Goal: Transaction & Acquisition: Purchase product/service

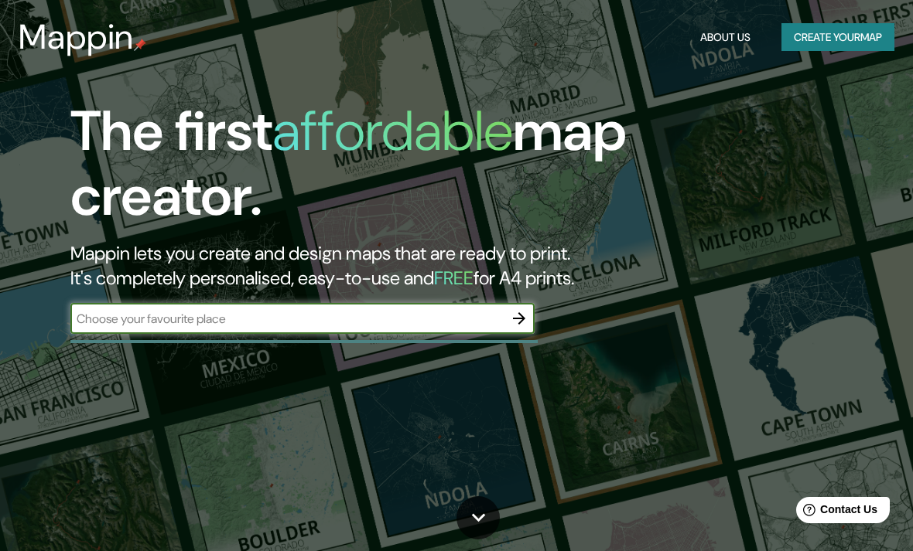
click at [831, 39] on button "Create your map" at bounding box center [837, 37] width 113 height 29
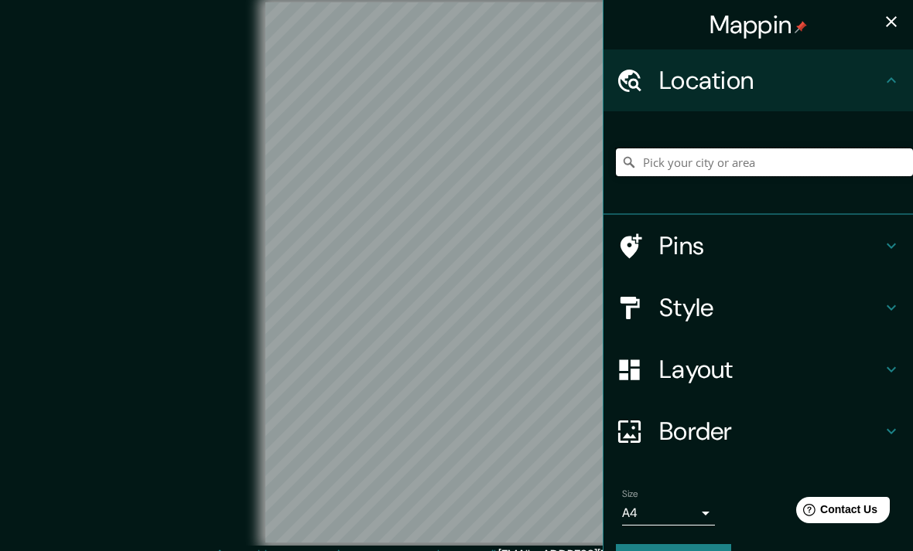
click at [804, 159] on input "Pick your city or area" at bounding box center [764, 163] width 297 height 28
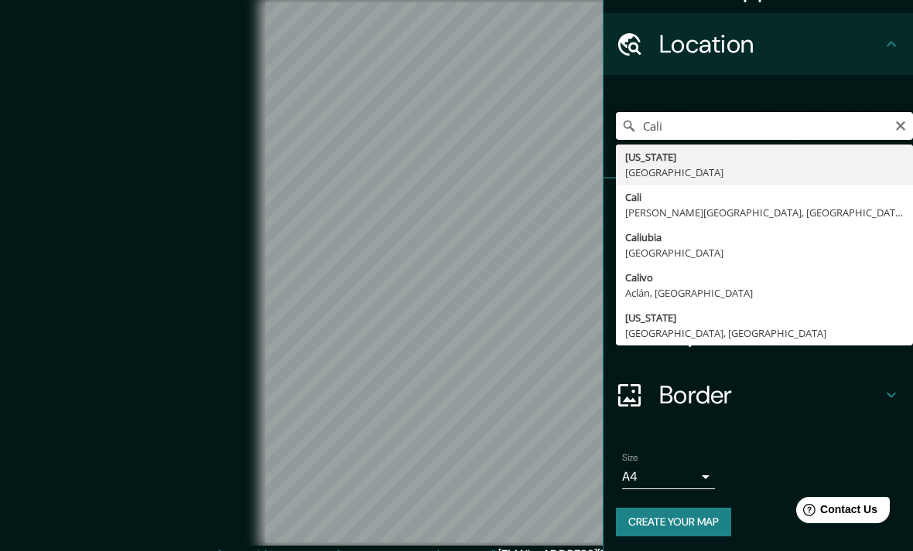
scroll to position [36, 0]
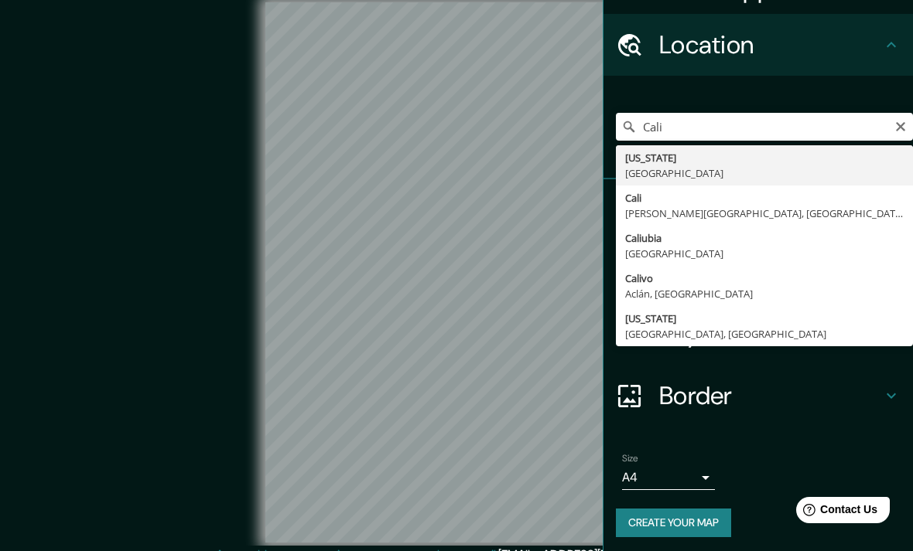
type input "[GEOGRAPHIC_DATA], [PERSON_NAME][GEOGRAPHIC_DATA], [GEOGRAPHIC_DATA]"
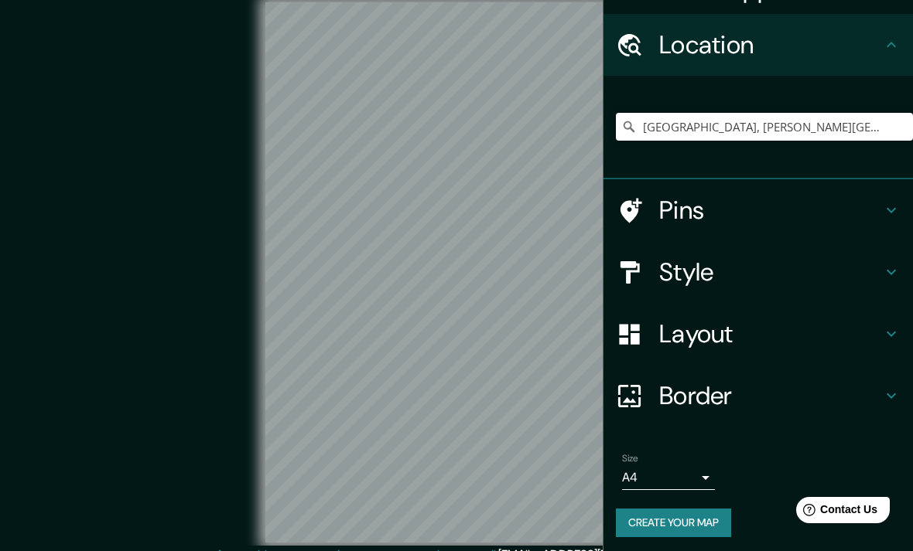
click at [166, 147] on div "© Mapbox © OpenStreetMap Improve this map" at bounding box center [456, 273] width 821 height 497
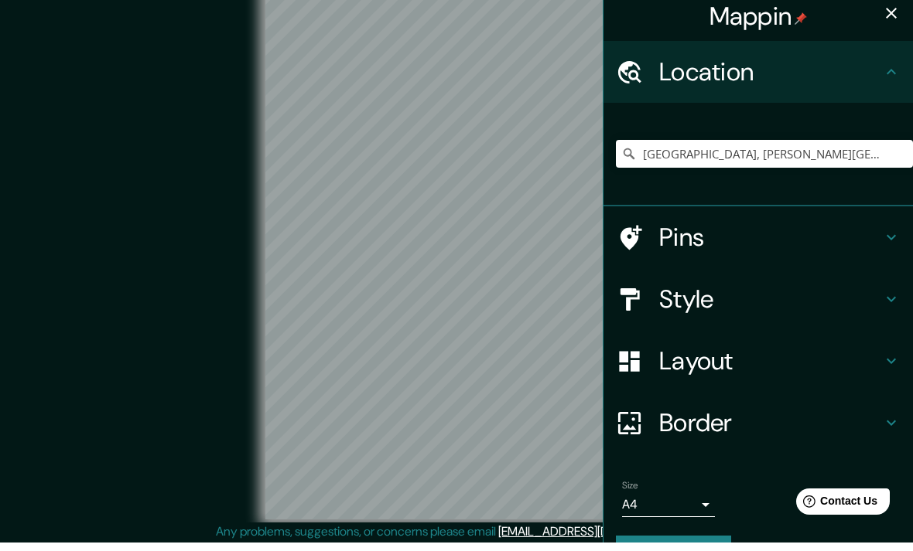
scroll to position [14, 0]
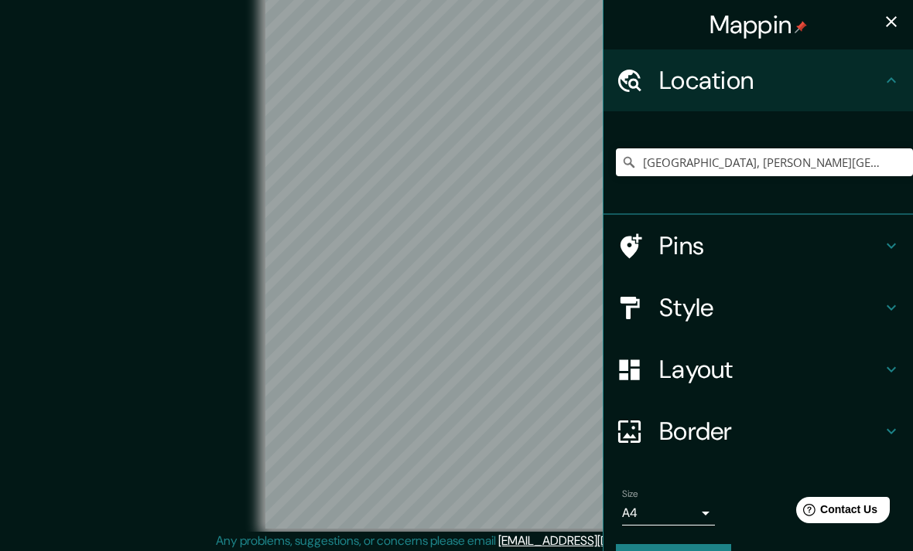
click at [885, 360] on icon at bounding box center [891, 369] width 19 height 19
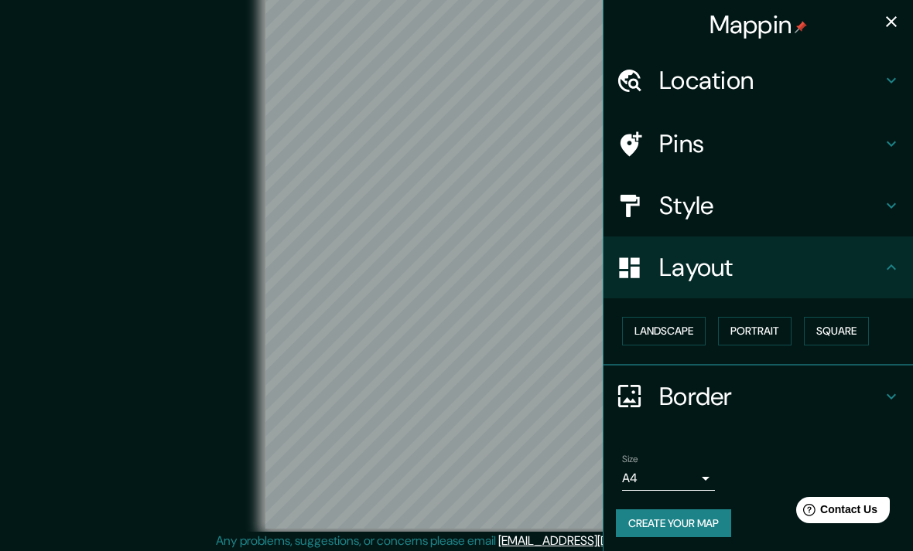
click at [769, 318] on button "Portrait" at bounding box center [754, 331] width 73 height 29
click at [679, 328] on button "Landscape" at bounding box center [664, 331] width 84 height 29
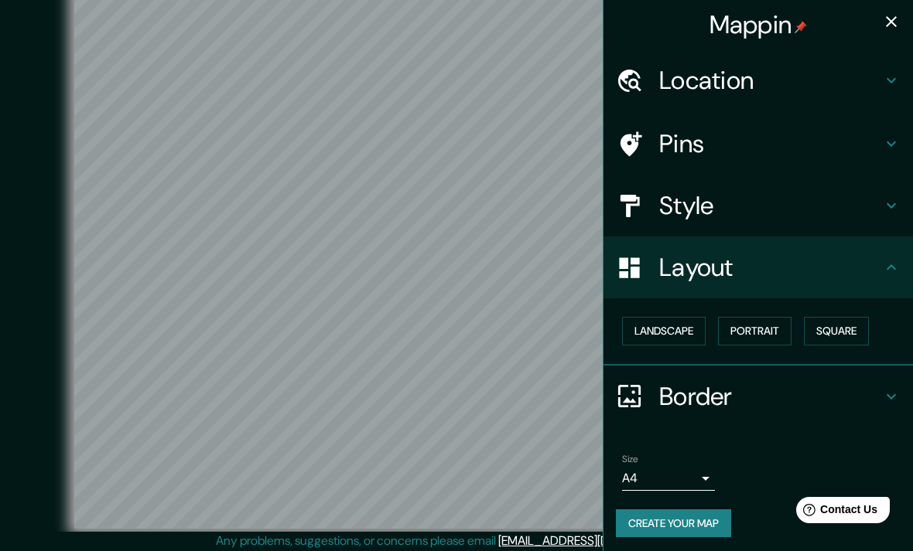
click at [777, 319] on button "Portrait" at bounding box center [754, 331] width 73 height 29
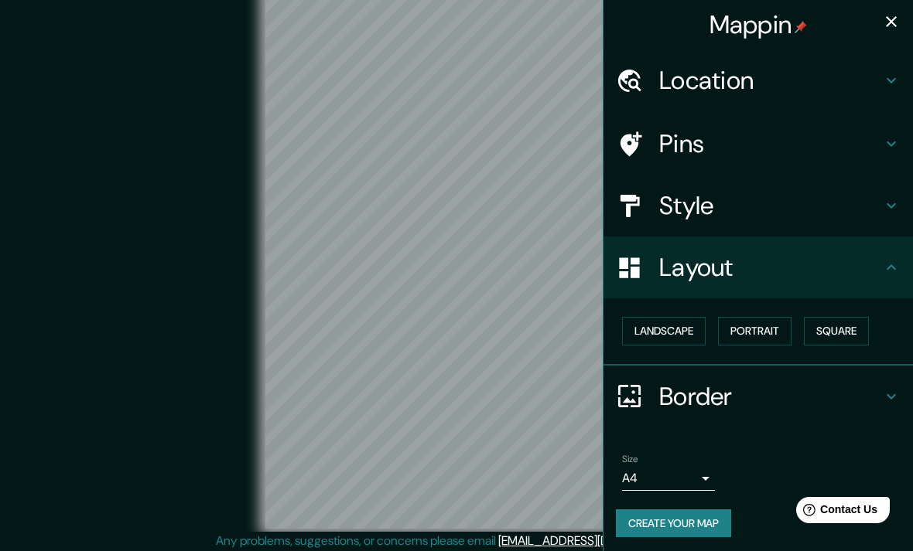
click at [844, 317] on button "Square" at bounding box center [836, 331] width 65 height 29
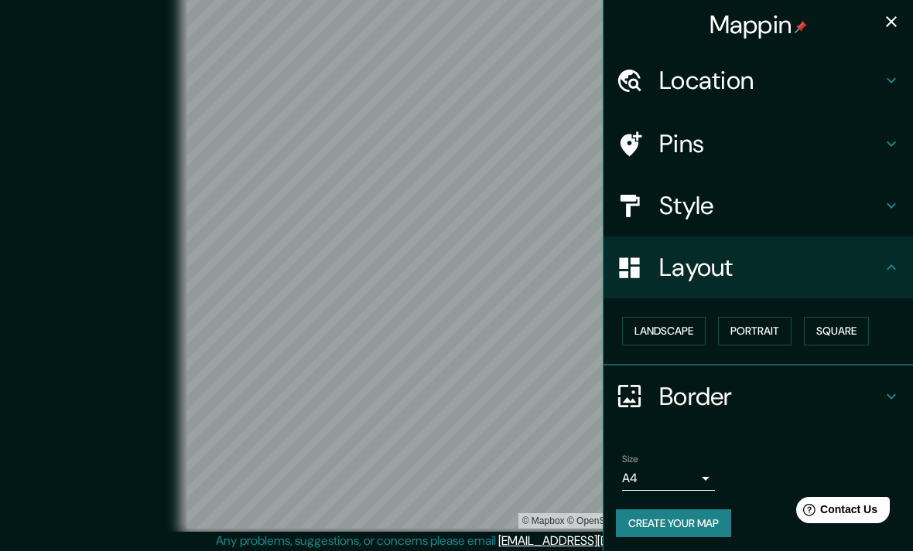
click at [769, 326] on button "Portrait" at bounding box center [754, 331] width 73 height 29
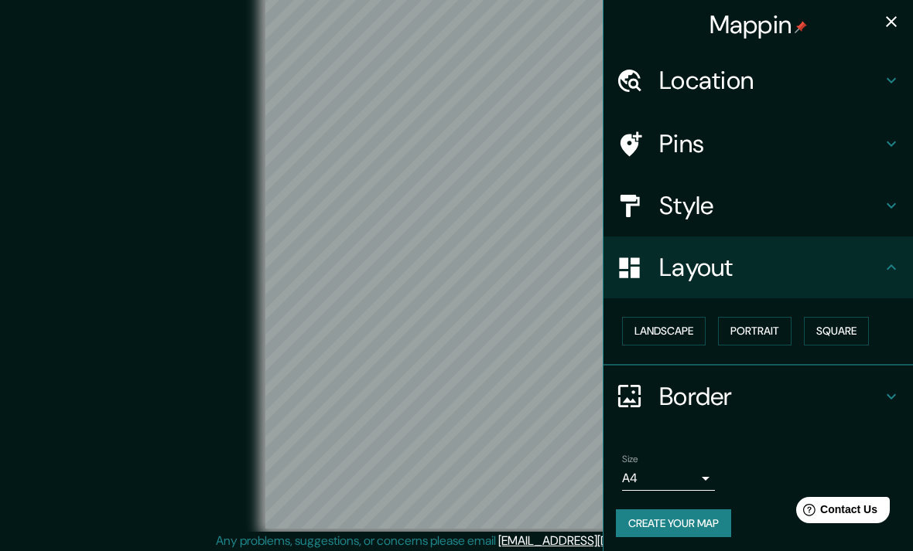
click at [677, 319] on button "Landscape" at bounding box center [664, 331] width 84 height 29
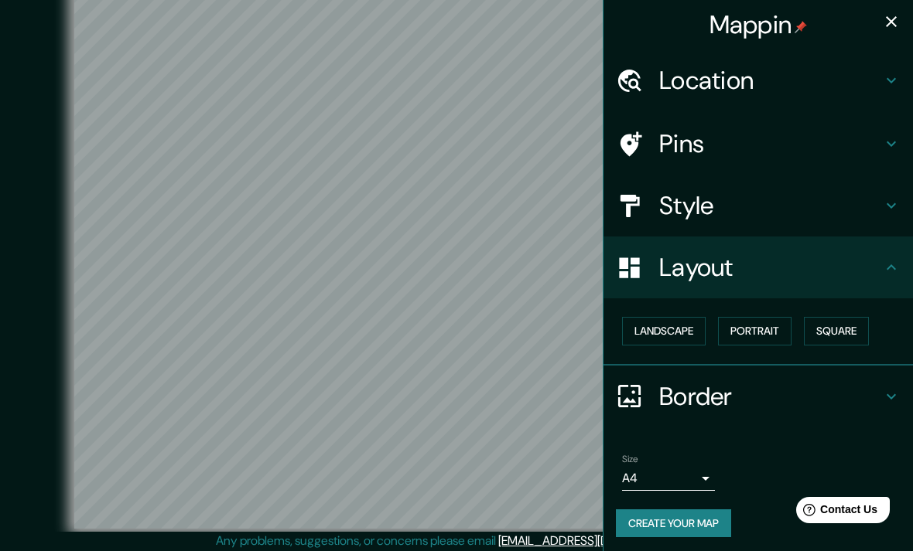
click at [895, 388] on icon at bounding box center [891, 397] width 19 height 19
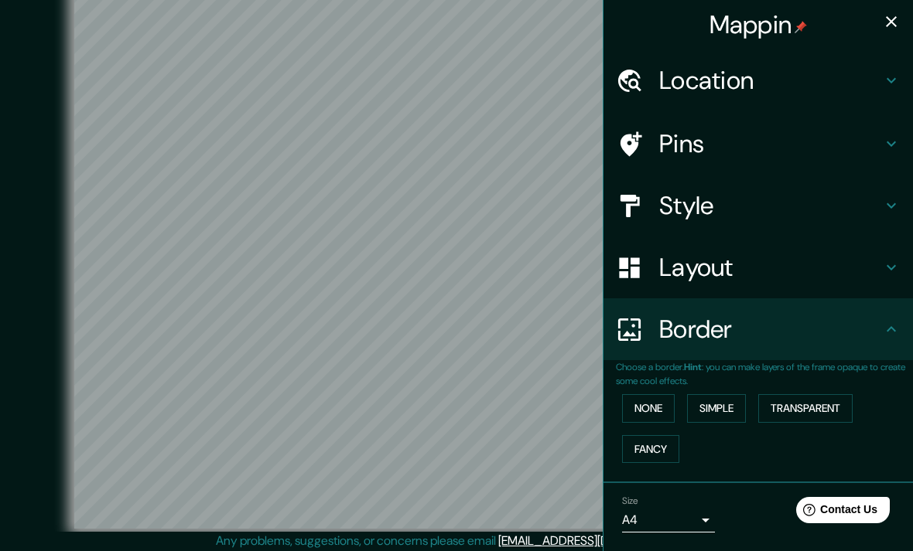
click at [735, 402] on button "Simple" at bounding box center [716, 408] width 59 height 29
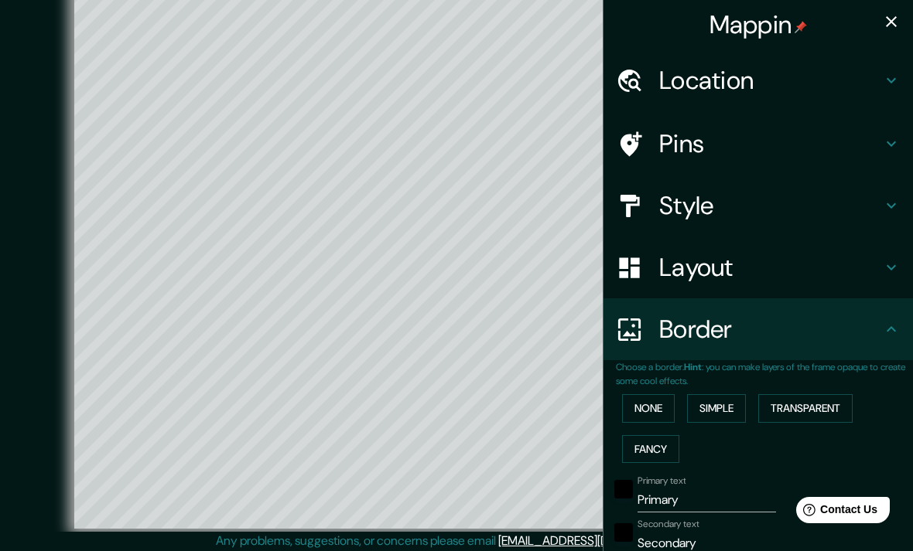
click at [819, 398] on button "Transparent" at bounding box center [805, 408] width 94 height 29
click at [658, 442] on button "Fancy" at bounding box center [650, 449] width 57 height 29
click at [659, 396] on button "None" at bounding box center [648, 408] width 53 height 29
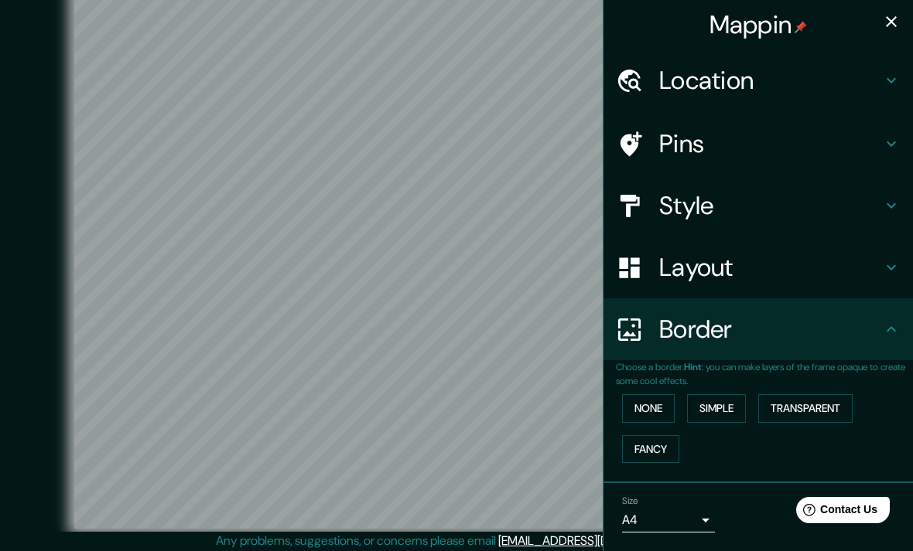
click at [732, 404] on button "Simple" at bounding box center [716, 408] width 59 height 29
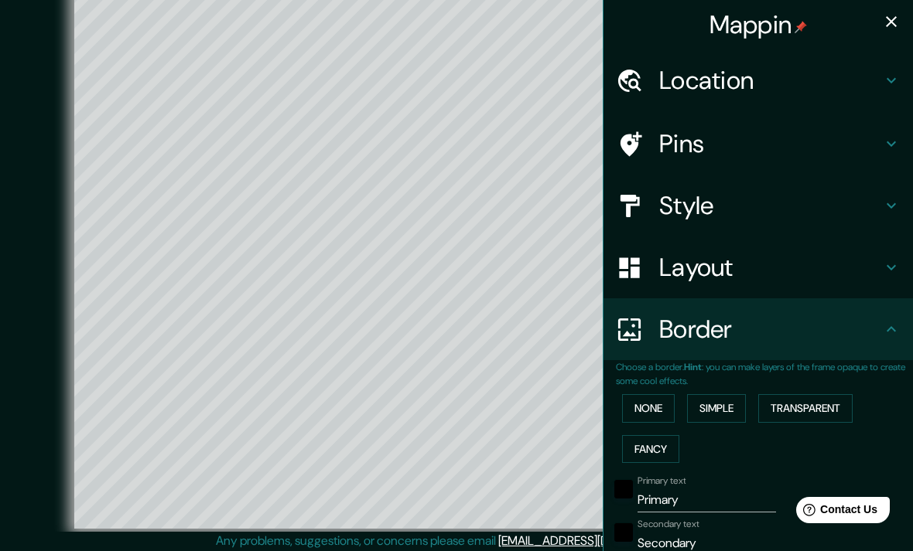
click at [835, 404] on button "Transparent" at bounding box center [805, 408] width 94 height 29
click at [822, 400] on button "Transparent" at bounding box center [805, 408] width 94 height 29
type input "475"
type input "79"
click at [790, 440] on div "None Simple Transparent Fancy" at bounding box center [764, 428] width 297 height 81
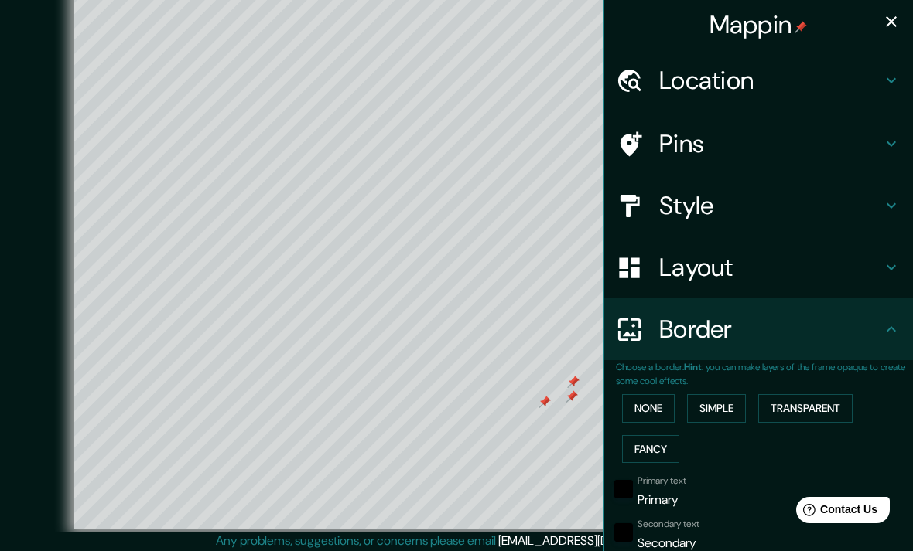
click at [660, 440] on button "Fancy" at bounding box center [650, 449] width 57 height 29
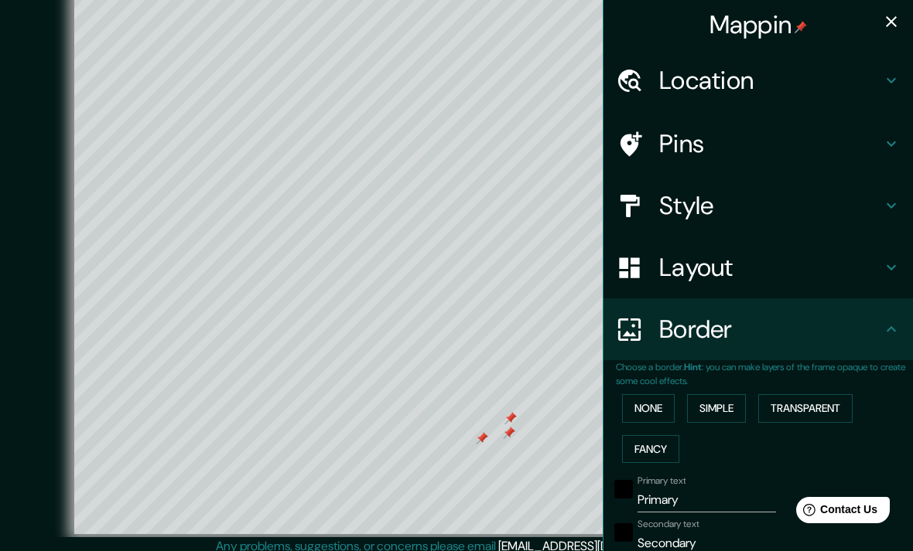
scroll to position [0, 0]
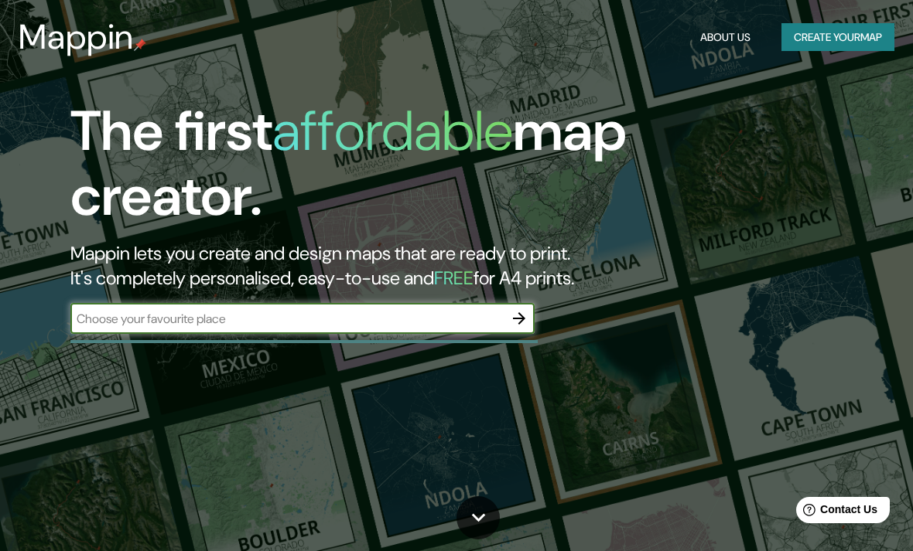
click at [844, 39] on button "Create your map" at bounding box center [837, 37] width 113 height 29
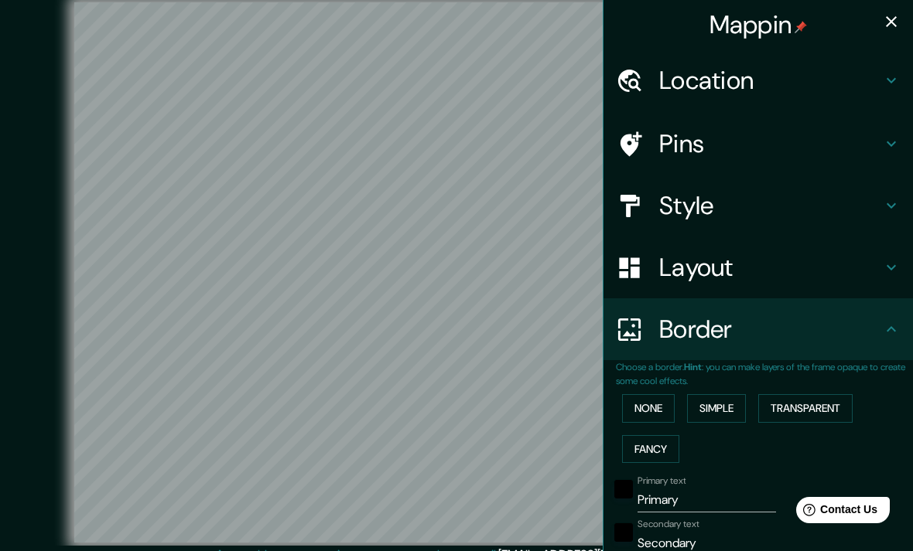
click at [885, 323] on icon at bounding box center [891, 329] width 19 height 19
click at [879, 71] on h4 "Location" at bounding box center [770, 80] width 223 height 31
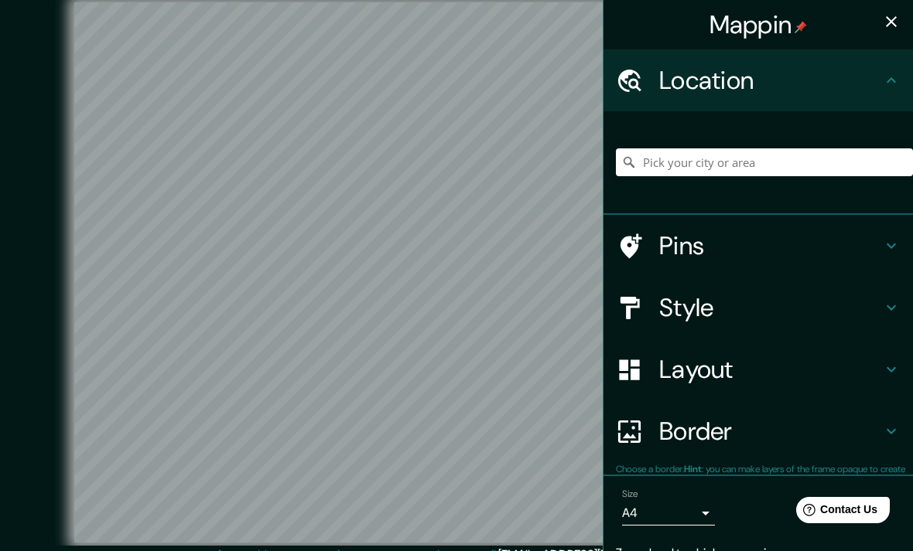
type input "403"
type input "81"
type input "40"
click at [770, 141] on div at bounding box center [764, 162] width 297 height 77
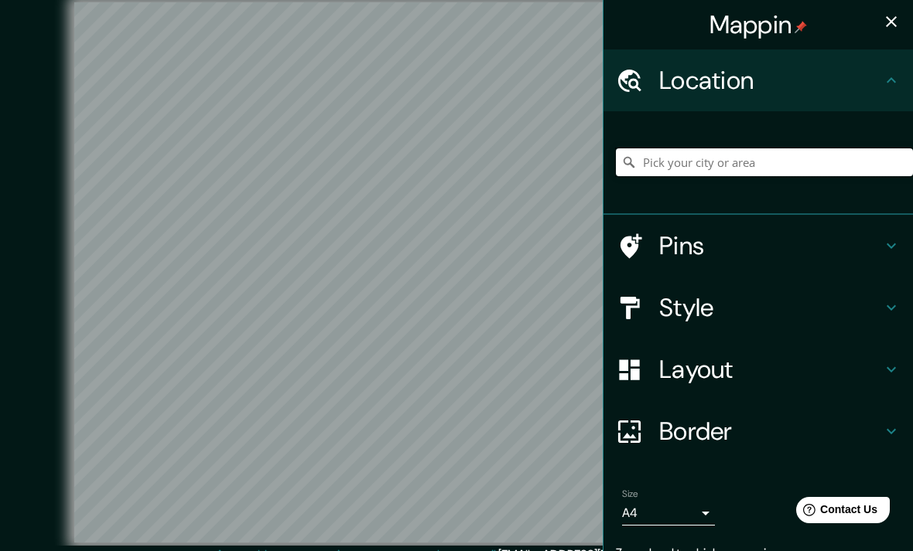
click at [763, 158] on input "Pick your city or area" at bounding box center [764, 163] width 297 height 28
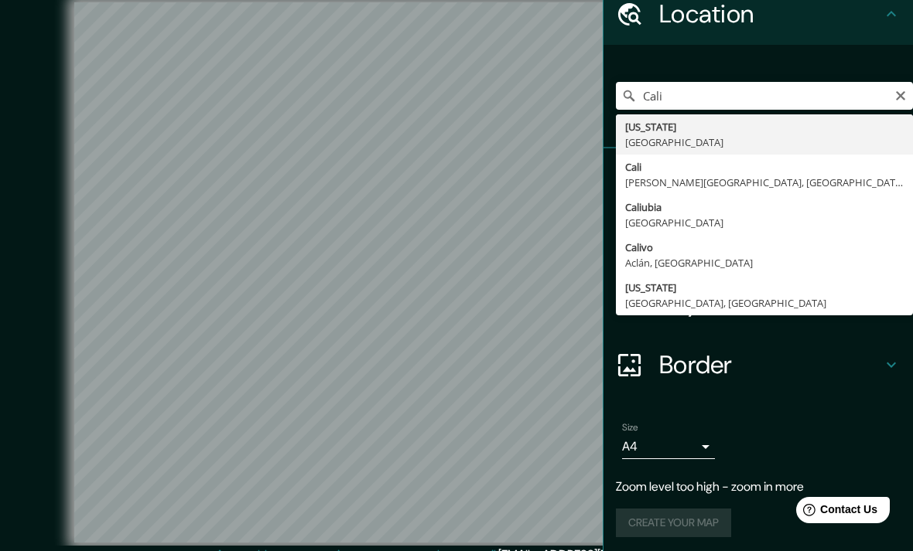
type input "[GEOGRAPHIC_DATA], [PERSON_NAME][GEOGRAPHIC_DATA], [GEOGRAPHIC_DATA]"
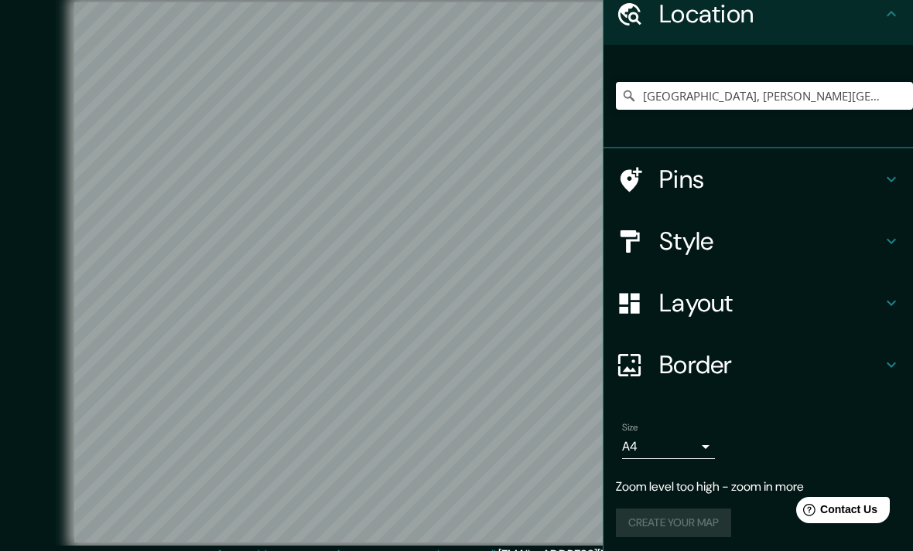
click at [761, 180] on h4 "Pins" at bounding box center [770, 179] width 223 height 31
type input "403"
type input "81"
type input "40"
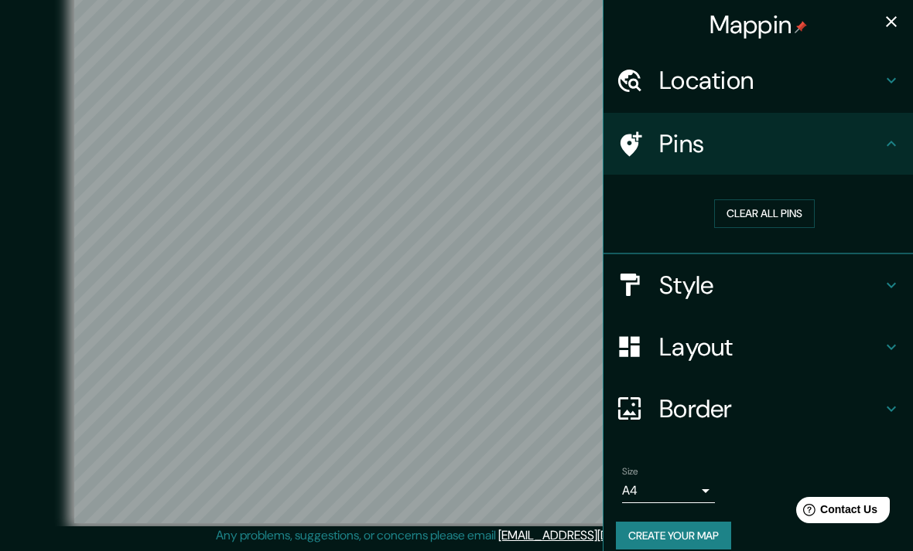
scroll to position [26, 0]
click at [872, 397] on h4 "Border" at bounding box center [770, 409] width 223 height 31
type input "403"
type input "81"
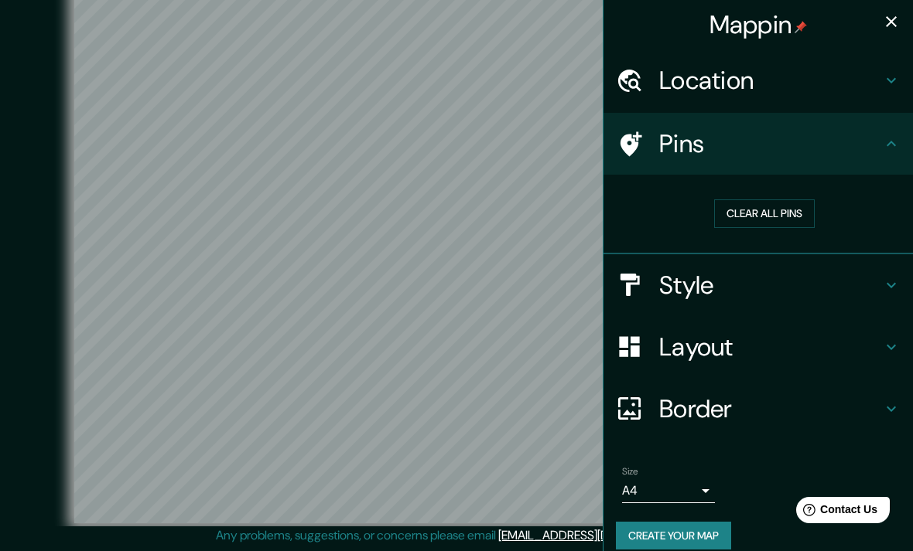
type input "40"
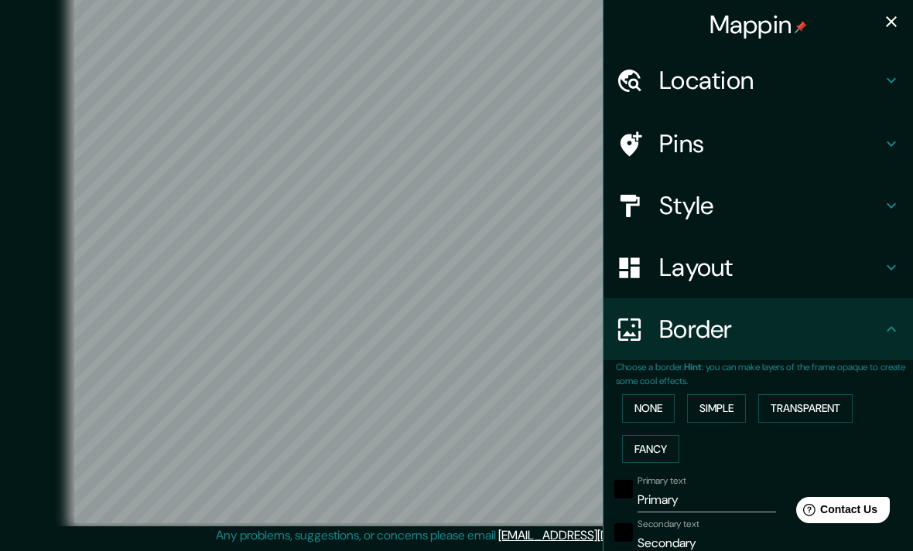
click at [654, 388] on div "None Simple Transparent Fancy" at bounding box center [764, 428] width 297 height 81
click at [728, 399] on button "Simple" at bounding box center [716, 408] width 59 height 29
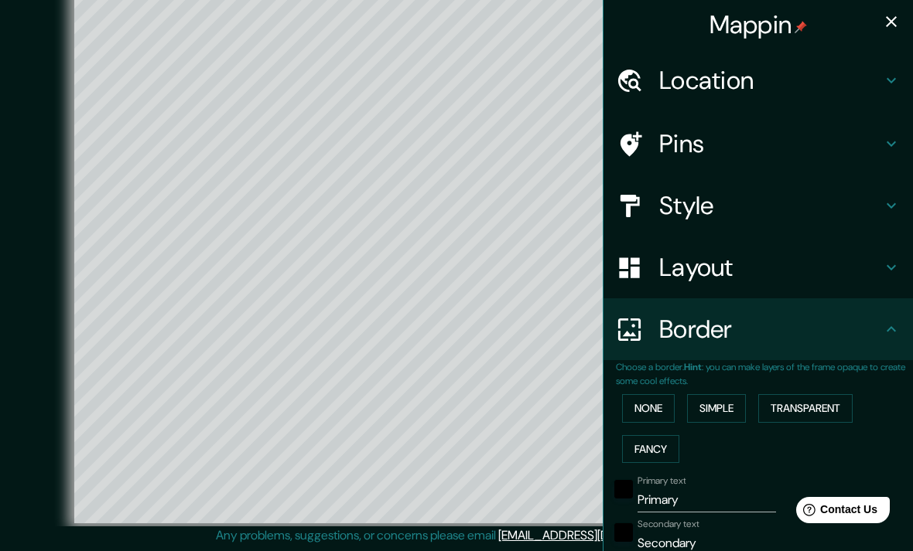
click at [815, 398] on button "Transparent" at bounding box center [805, 408] width 94 height 29
click at [666, 449] on button "Fancy" at bounding box center [650, 449] width 57 height 29
click at [720, 409] on button "Simple" at bounding box center [716, 408] width 59 height 29
click at [889, 20] on icon "button" at bounding box center [891, 21] width 11 height 11
type input "396"
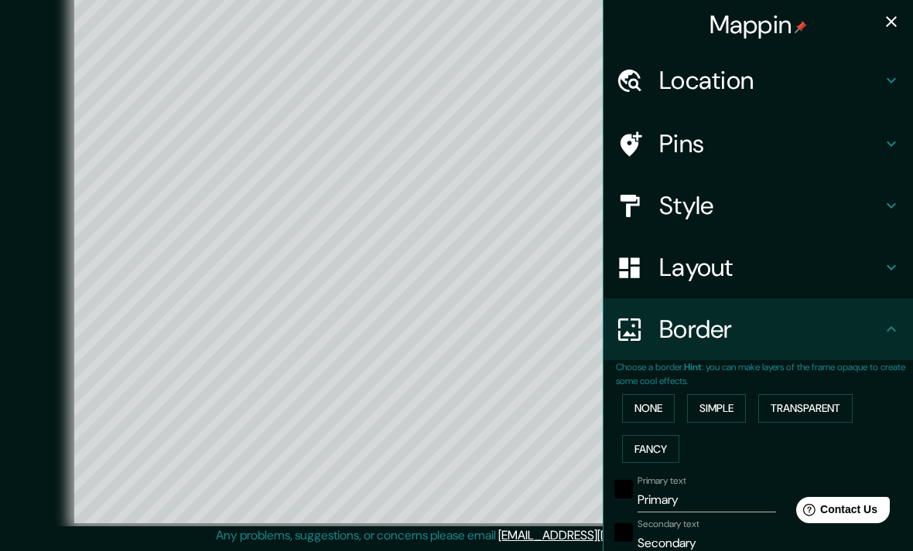
type input "79"
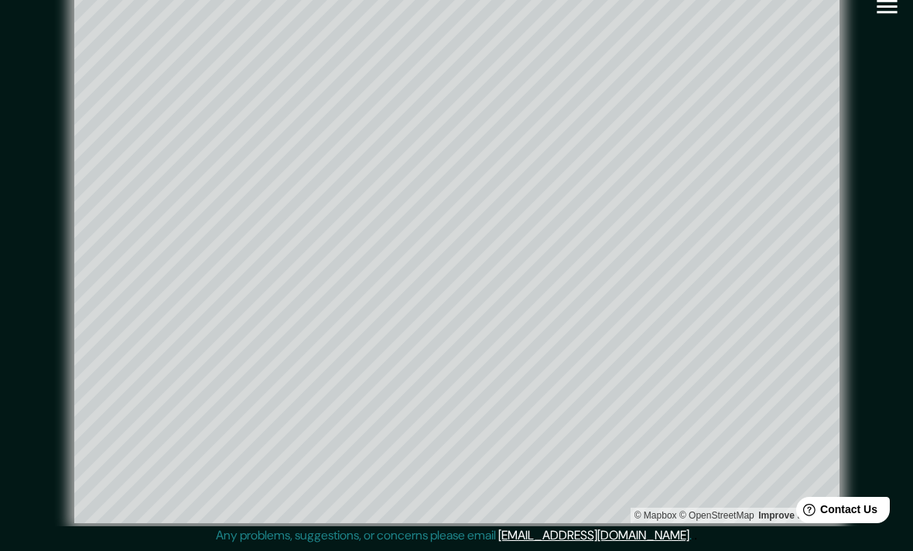
click at [883, 5] on icon "button" at bounding box center [886, 6] width 27 height 27
type input "396"
type input "79"
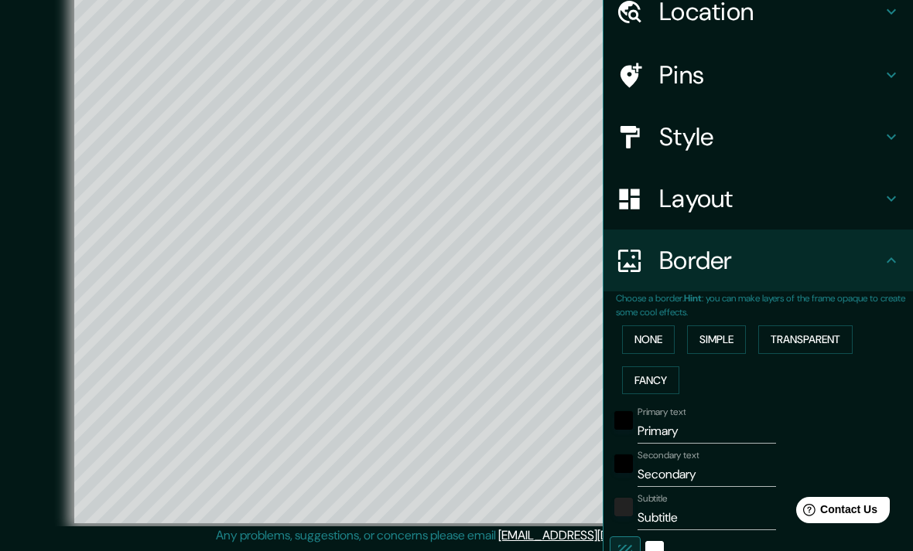
scroll to position [70, 0]
click at [874, 141] on h4 "Style" at bounding box center [770, 136] width 223 height 31
type input "396"
type input "79"
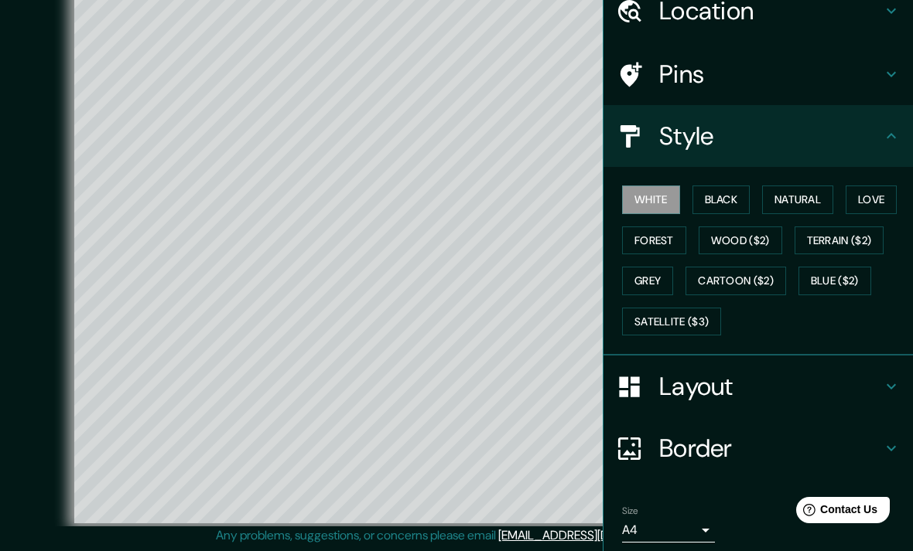
click at [736, 189] on button "Black" at bounding box center [721, 200] width 58 height 29
click at [804, 202] on button "Natural" at bounding box center [797, 200] width 71 height 29
click at [875, 196] on button "Love" at bounding box center [870, 200] width 51 height 29
click at [663, 243] on button "Forest" at bounding box center [654, 241] width 64 height 29
click at [647, 276] on button "Grey" at bounding box center [647, 281] width 51 height 29
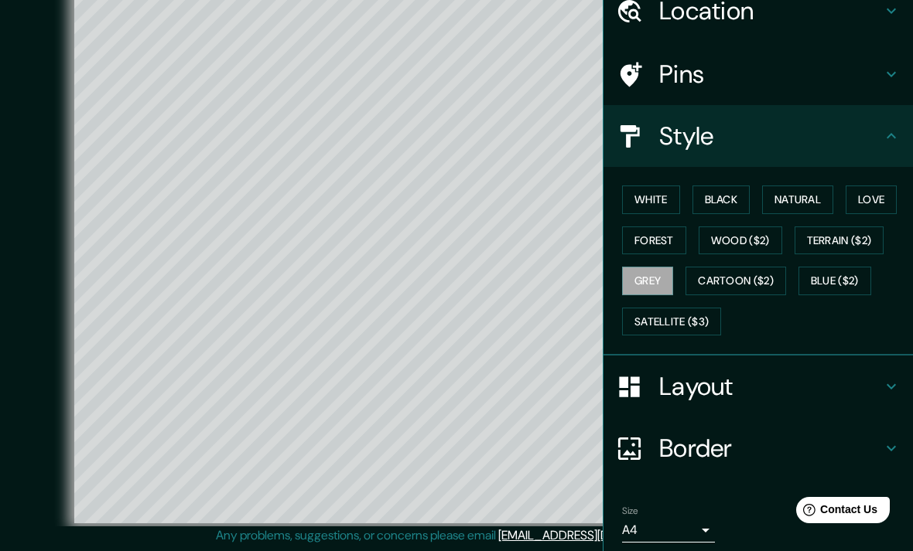
click at [796, 195] on button "Natural" at bounding box center [797, 200] width 71 height 29
click at [730, 192] on button "Black" at bounding box center [721, 200] width 58 height 29
click at [657, 272] on button "Grey" at bounding box center [647, 281] width 51 height 29
click at [655, 202] on button "White" at bounding box center [651, 200] width 58 height 29
click at [722, 203] on button "Black" at bounding box center [721, 200] width 58 height 29
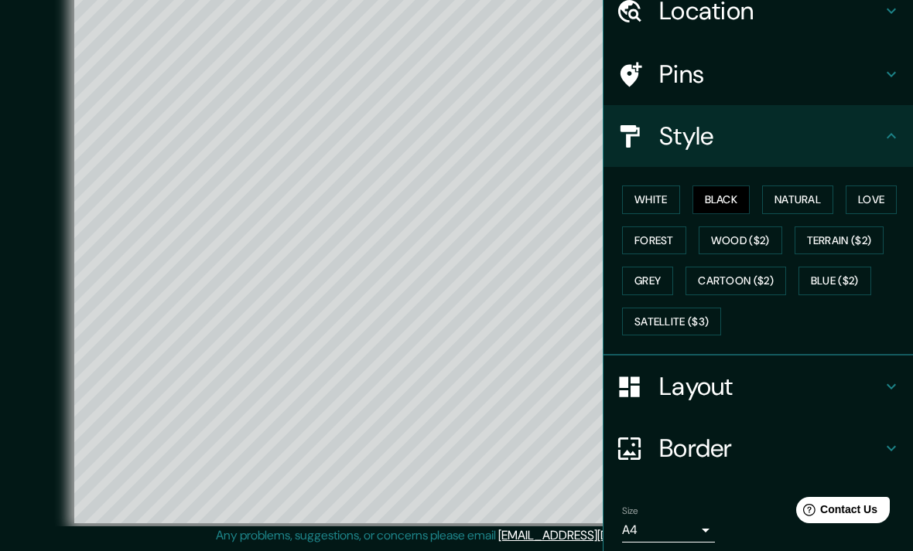
click at [670, 288] on button "Grey" at bounding box center [647, 281] width 51 height 29
click at [885, 377] on icon at bounding box center [891, 386] width 19 height 19
type input "396"
type input "79"
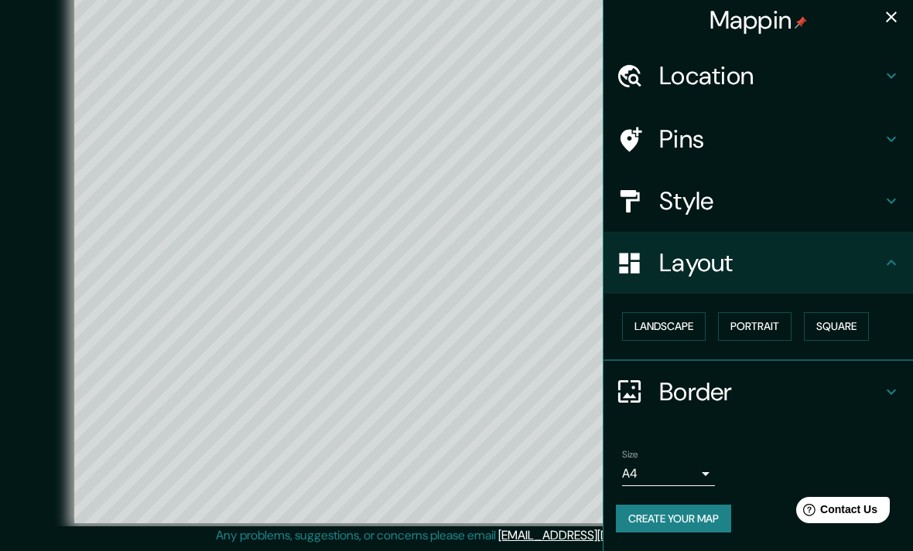
scroll to position [0, 0]
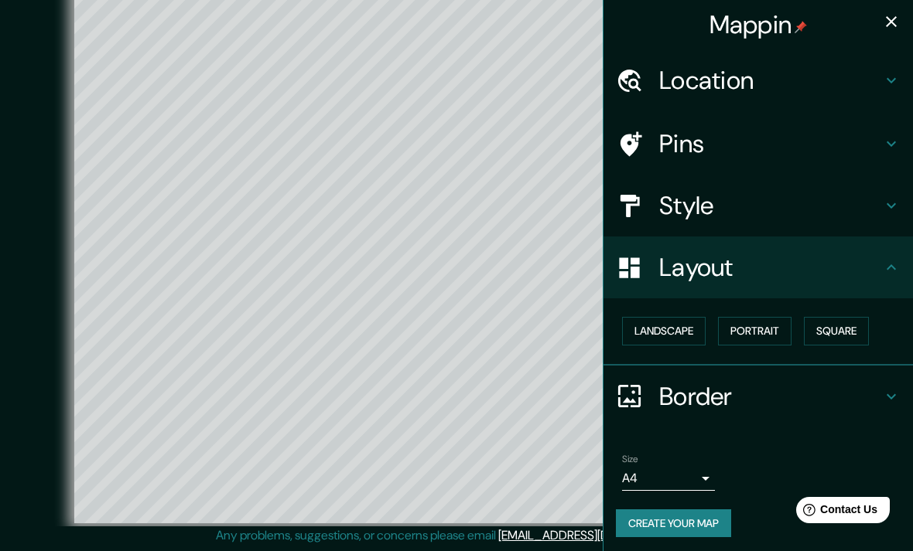
click at [872, 199] on h4 "Style" at bounding box center [770, 205] width 223 height 31
type input "396"
type input "79"
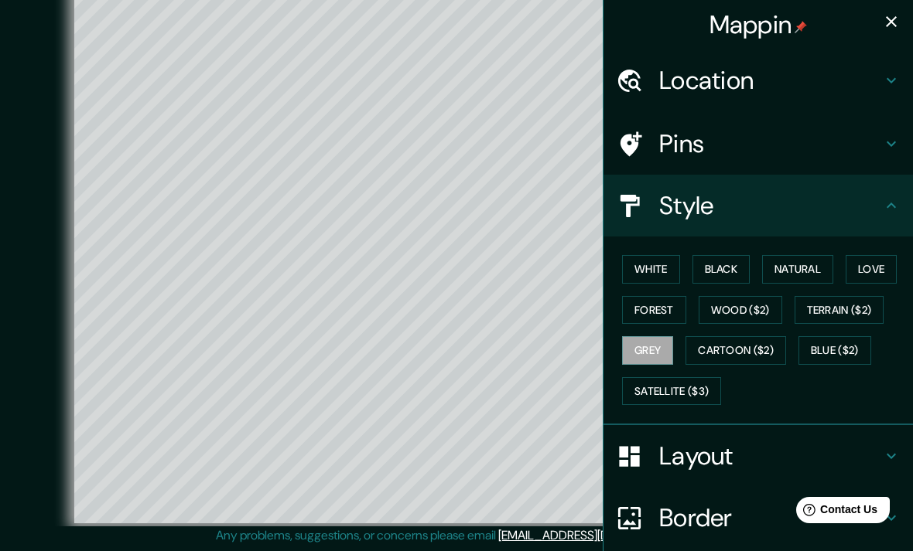
click at [666, 257] on button "White" at bounding box center [651, 269] width 58 height 29
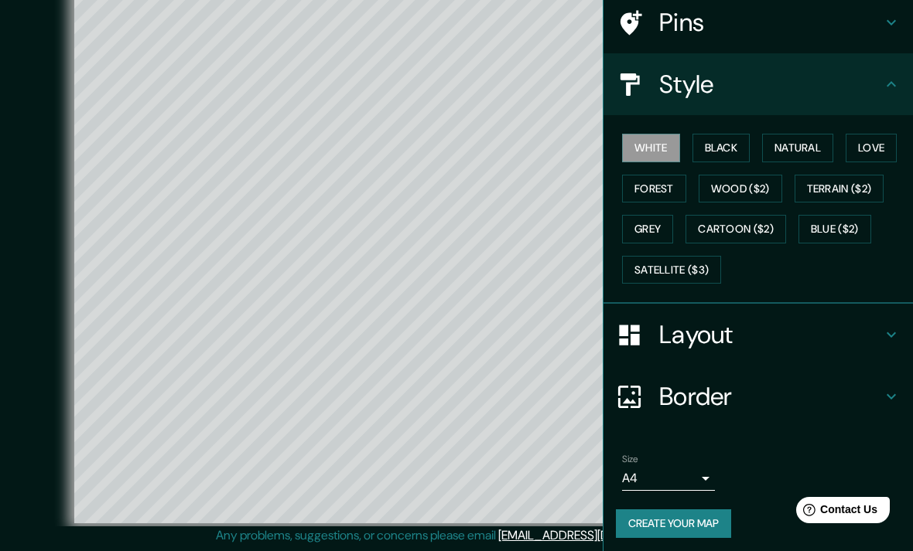
scroll to position [121, 0]
click at [855, 391] on h4 "Border" at bounding box center [770, 397] width 223 height 31
type input "396"
type input "79"
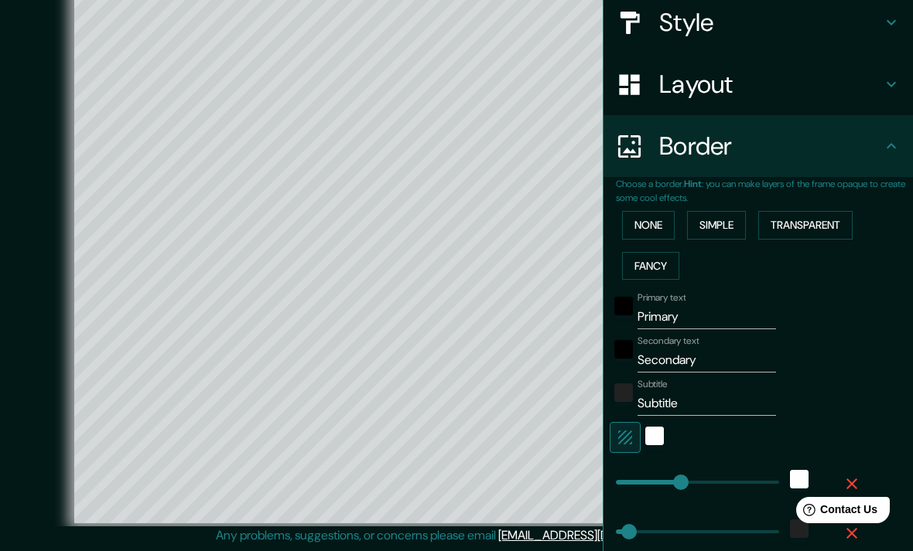
scroll to position [193, 0]
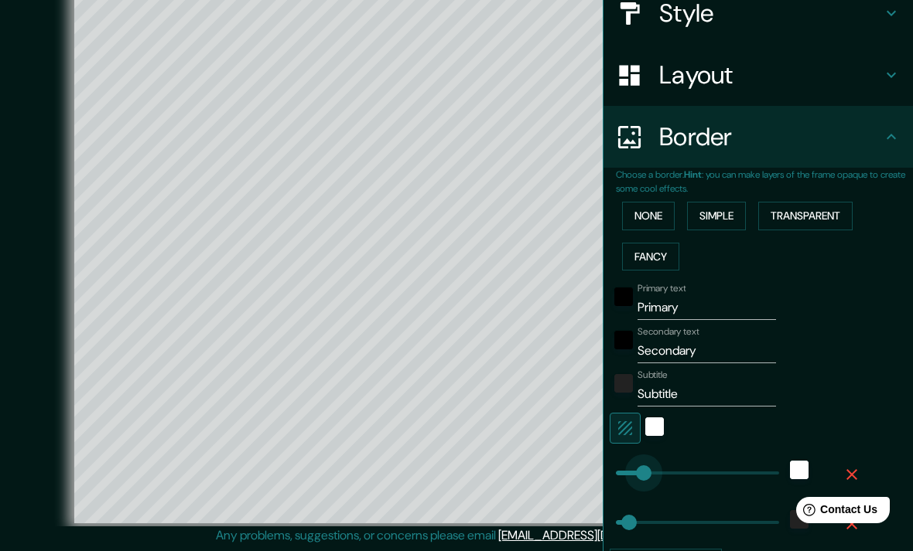
type input "164"
type input "79"
type input "531"
type input "79"
type input "178"
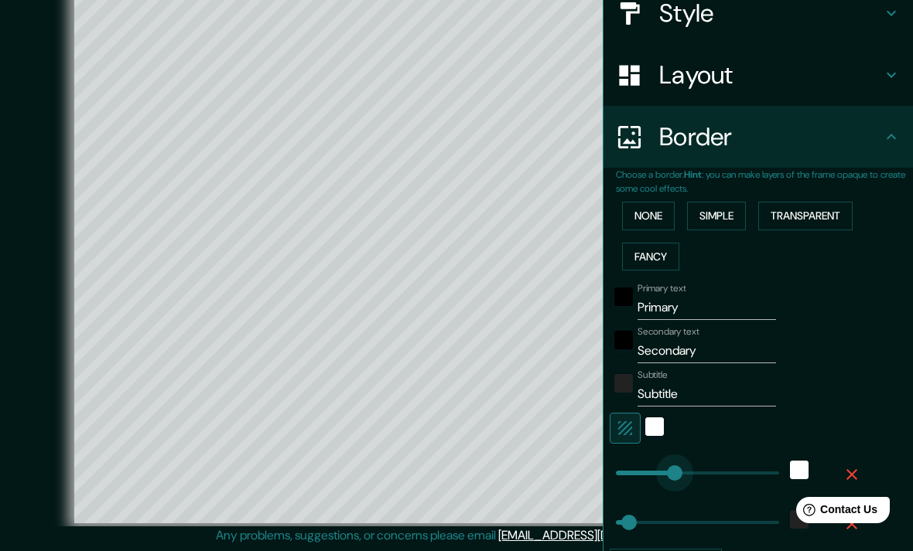
type input "79"
type input "404"
type input "79"
type input "723"
type input "79"
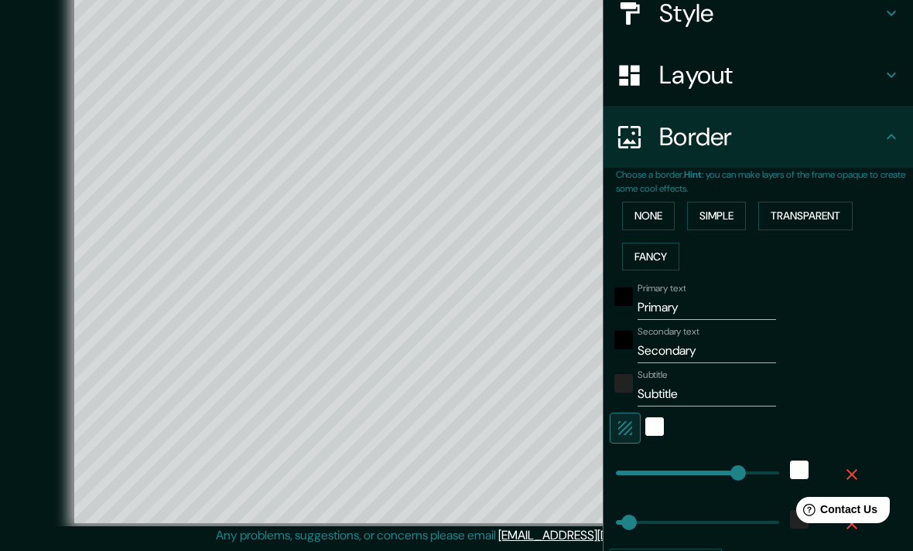
type input "887"
type input "79"
type input "465"
type input "79"
type input "239"
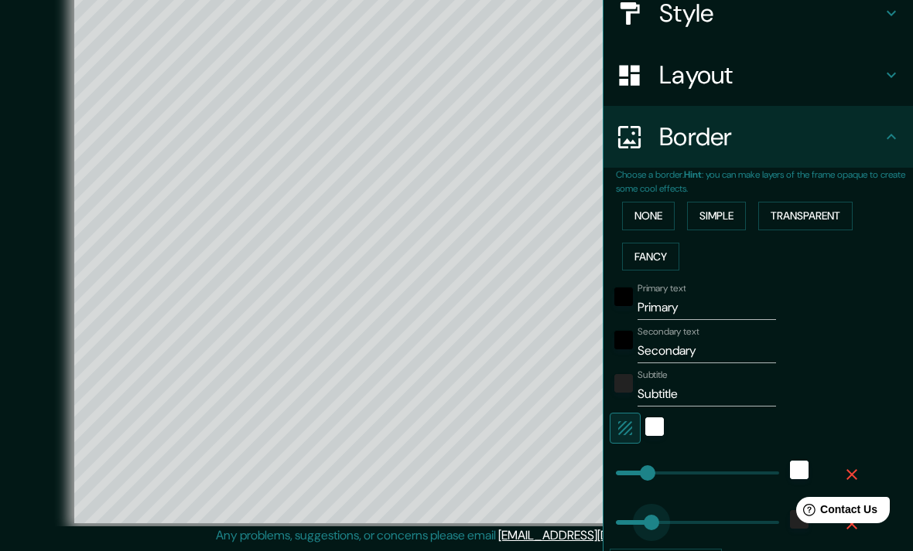
type input "413"
type input "728"
type input "150"
type input "0"
type input "939"
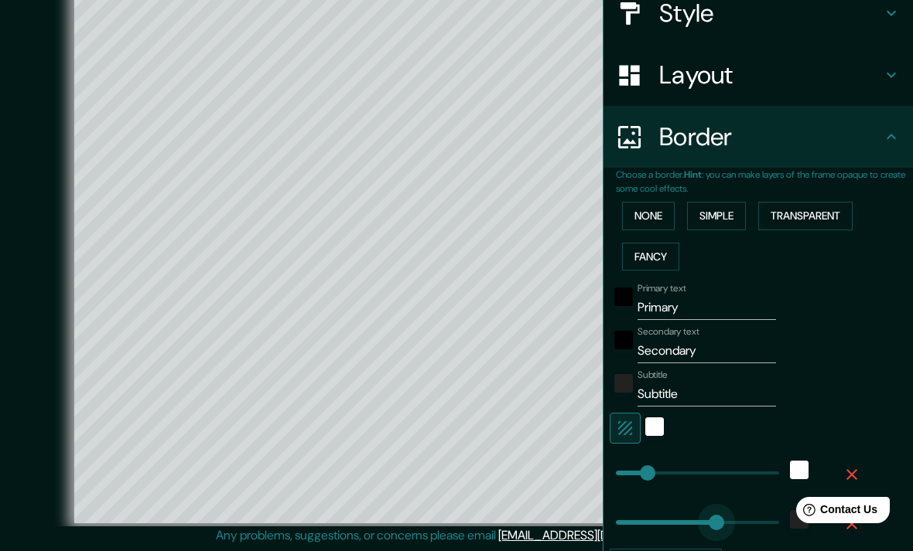
type input "66"
type input "0"
click at [626, 288] on div "black" at bounding box center [623, 297] width 19 height 19
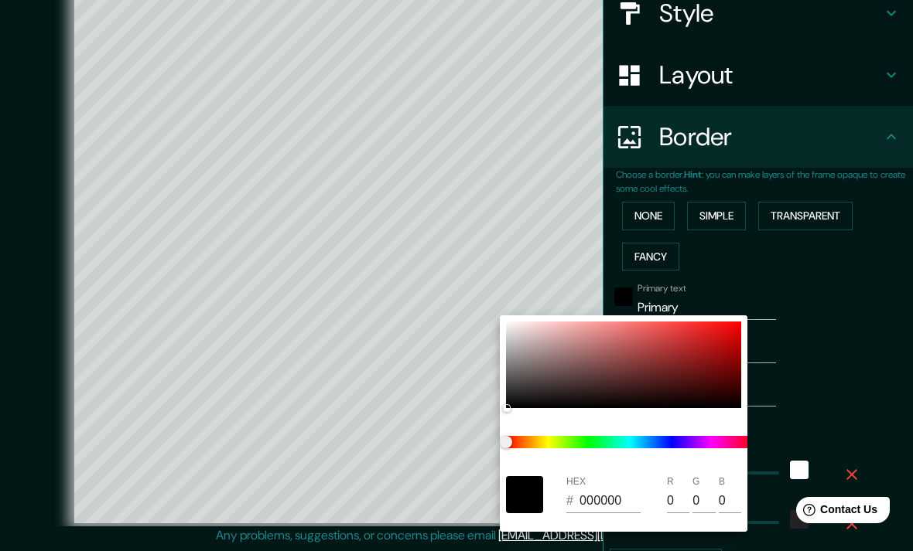
click at [753, 277] on div at bounding box center [456, 275] width 913 height 551
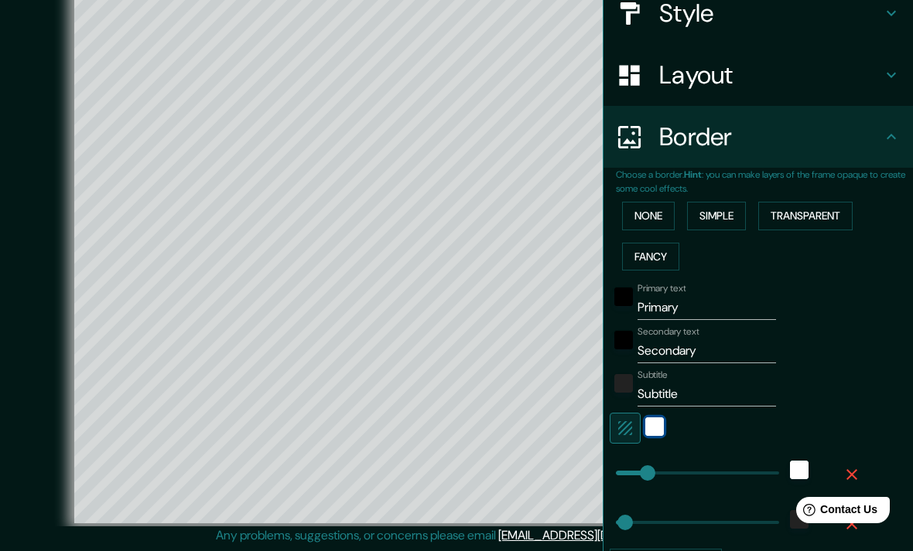
click at [654, 420] on div "white" at bounding box center [654, 427] width 19 height 19
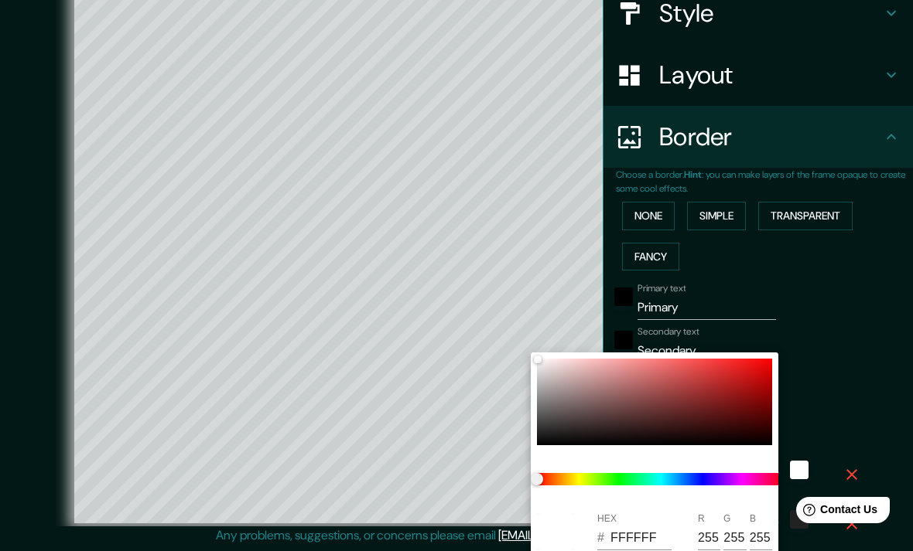
click at [801, 275] on div at bounding box center [456, 275] width 913 height 551
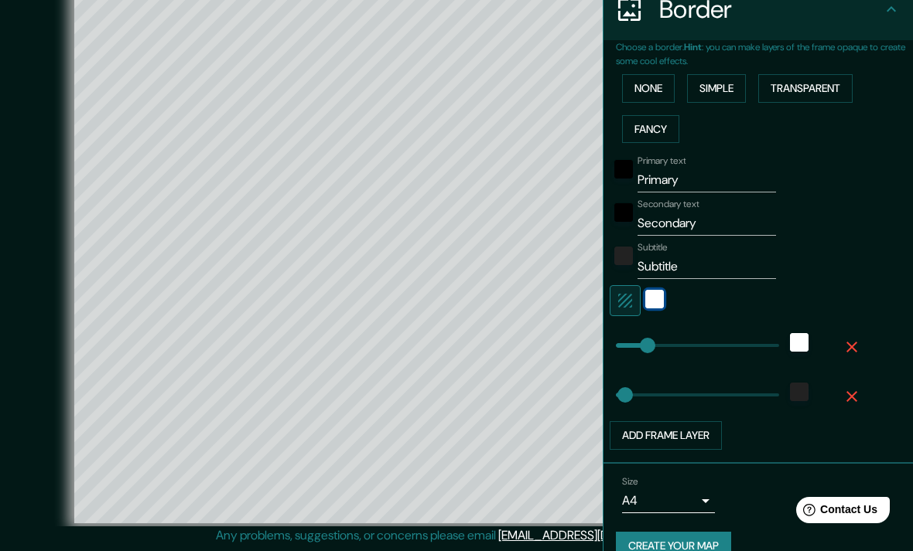
scroll to position [322, 0]
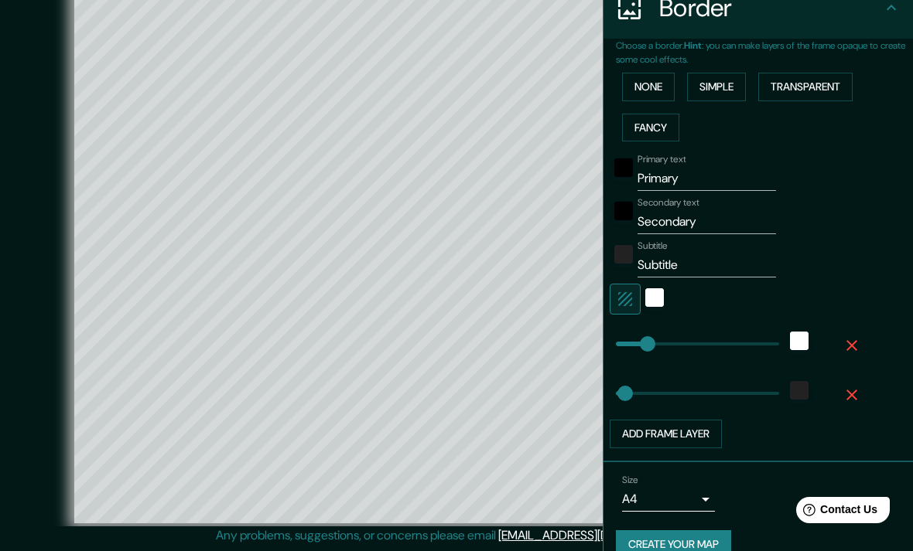
type input "80"
type input "211"
type input "310"
click at [886, 16] on div "Border" at bounding box center [757, 8] width 309 height 62
click at [890, 8] on icon at bounding box center [891, 7] width 19 height 19
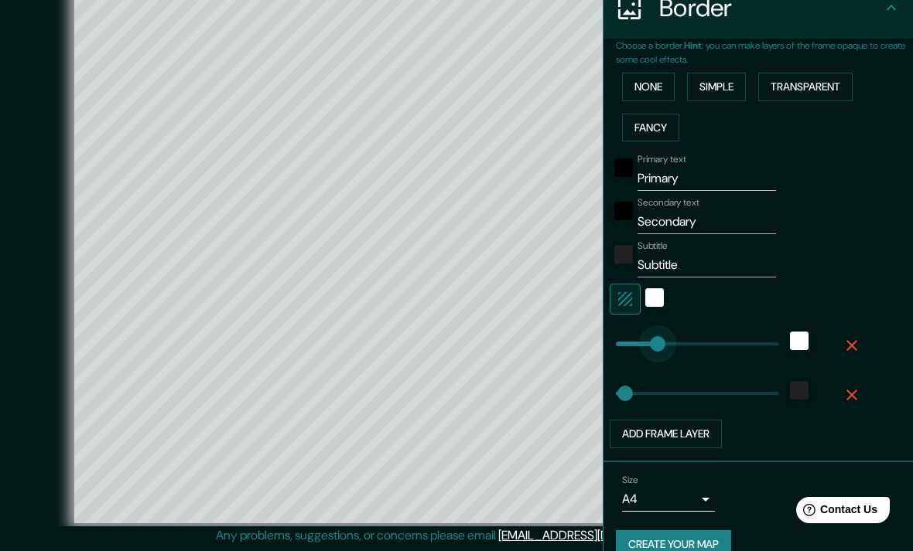
type input "174"
click at [887, 13] on icon at bounding box center [891, 7] width 19 height 19
click at [889, 6] on icon at bounding box center [891, 7] width 19 height 19
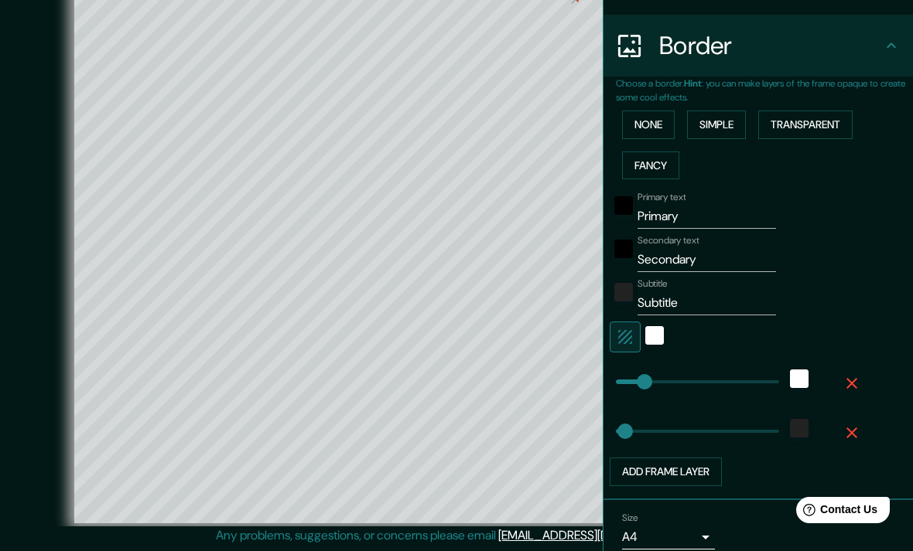
scroll to position [220, 0]
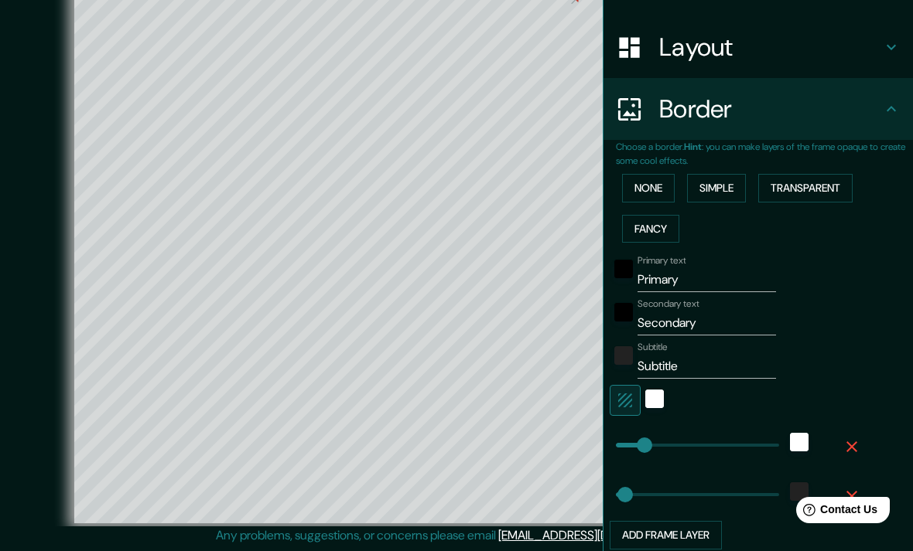
click at [718, 184] on button "Simple" at bounding box center [716, 188] width 59 height 29
click at [776, 56] on h4 "Layout" at bounding box center [770, 47] width 223 height 31
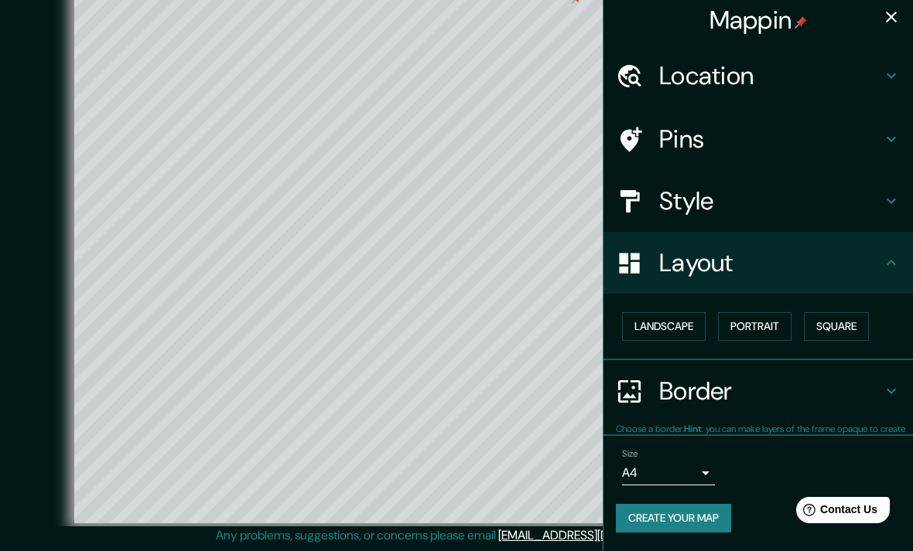
scroll to position [0, 0]
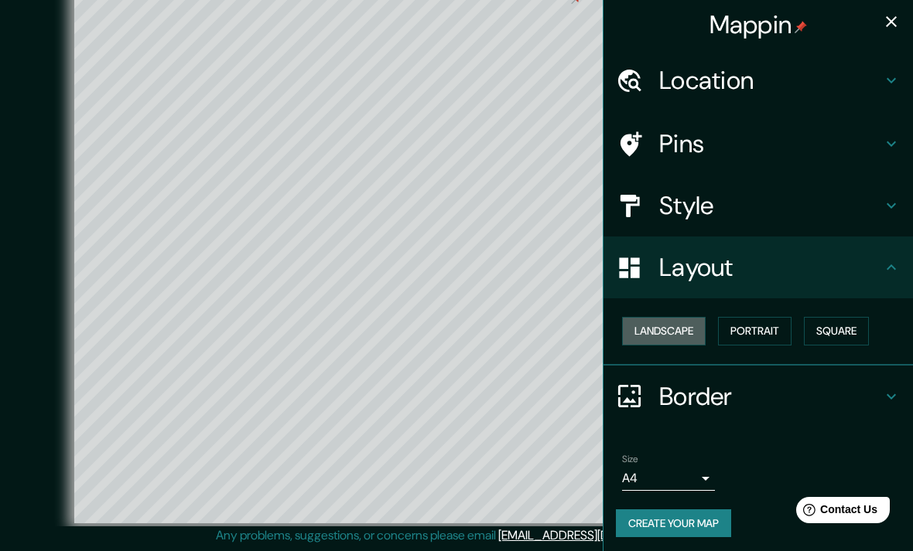
click at [665, 326] on button "Landscape" at bounding box center [664, 331] width 84 height 29
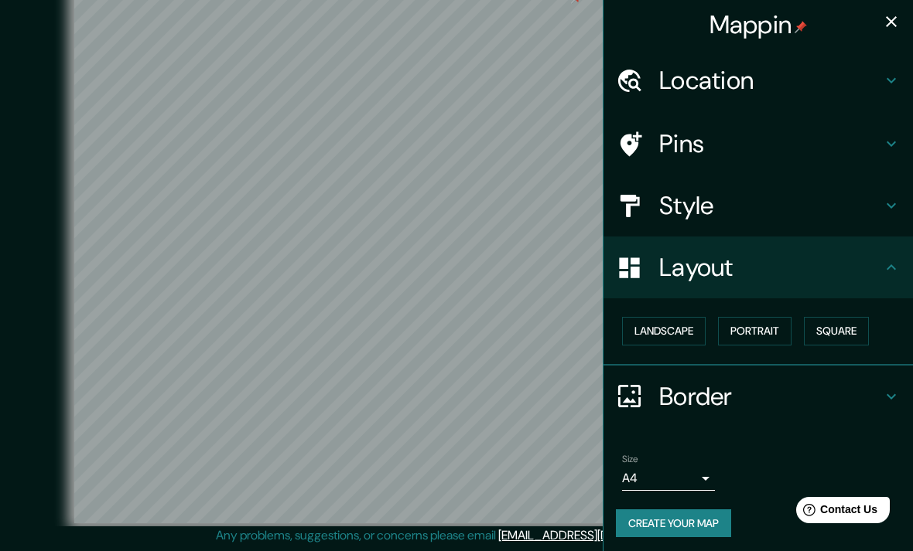
click at [748, 323] on button "Portrait" at bounding box center [754, 331] width 73 height 29
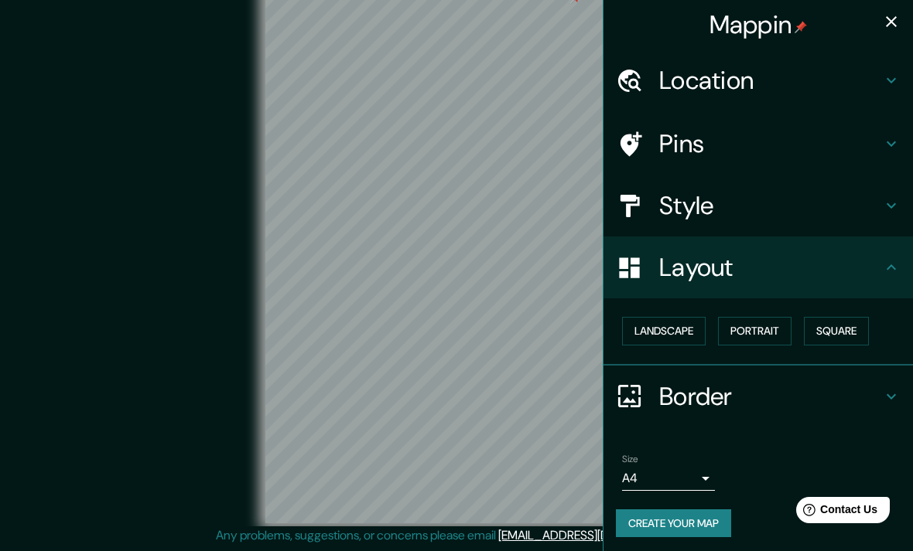
click at [851, 322] on button "Square" at bounding box center [836, 331] width 65 height 29
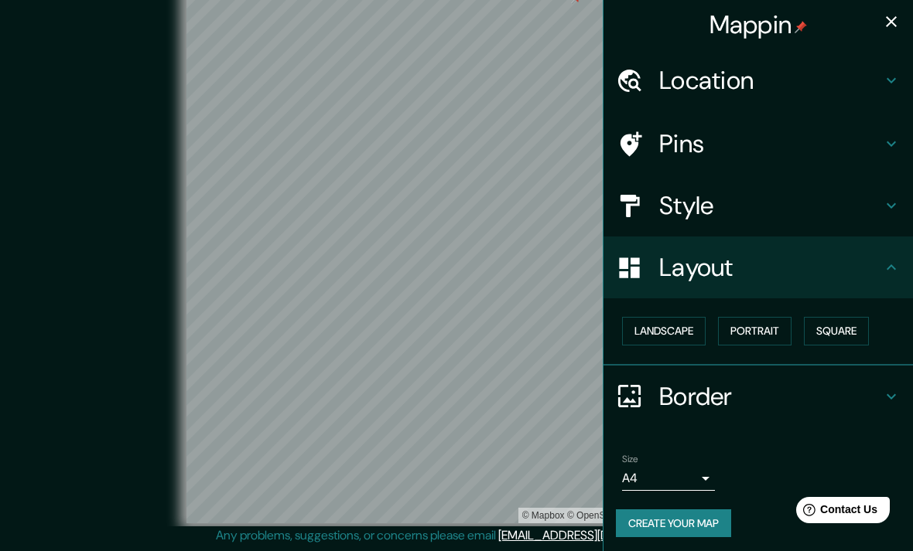
click at [777, 326] on button "Portrait" at bounding box center [754, 331] width 73 height 29
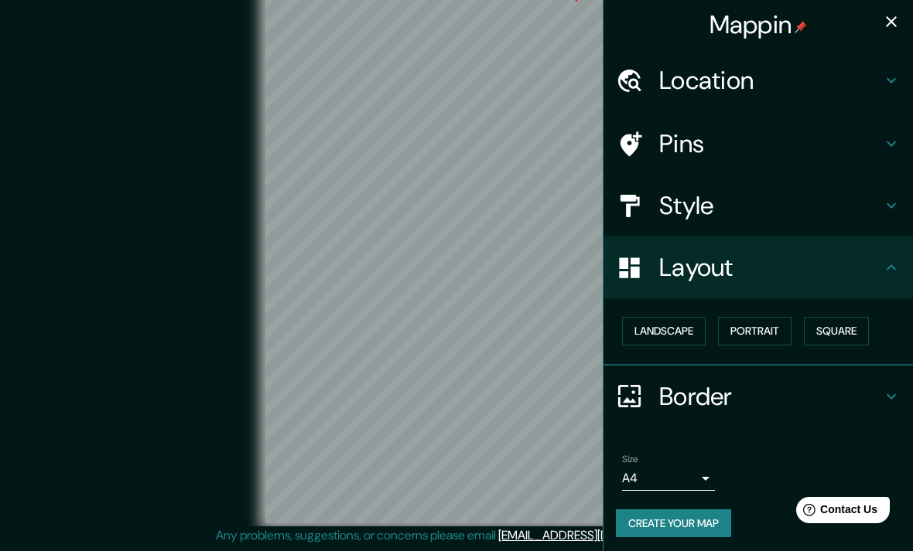
click at [686, 327] on button "Landscape" at bounding box center [664, 331] width 84 height 29
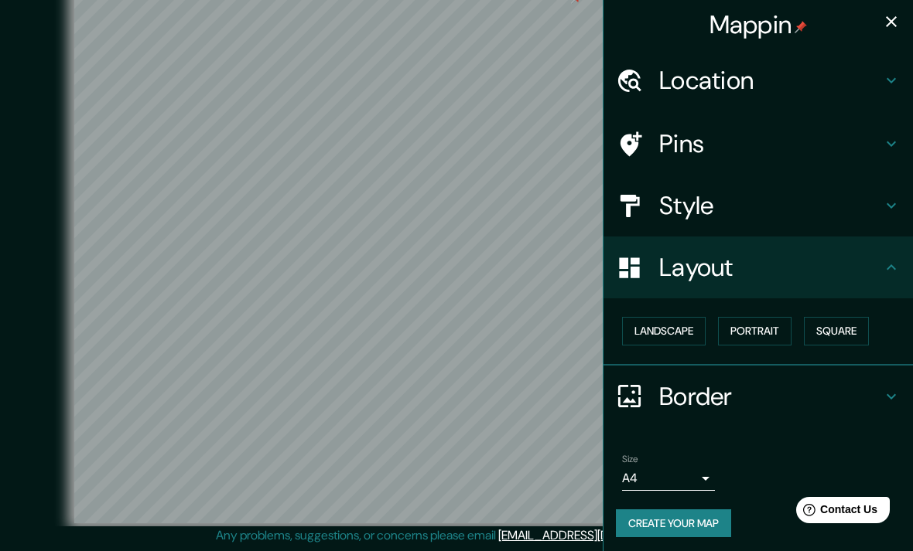
click at [760, 328] on button "Portrait" at bounding box center [754, 331] width 73 height 29
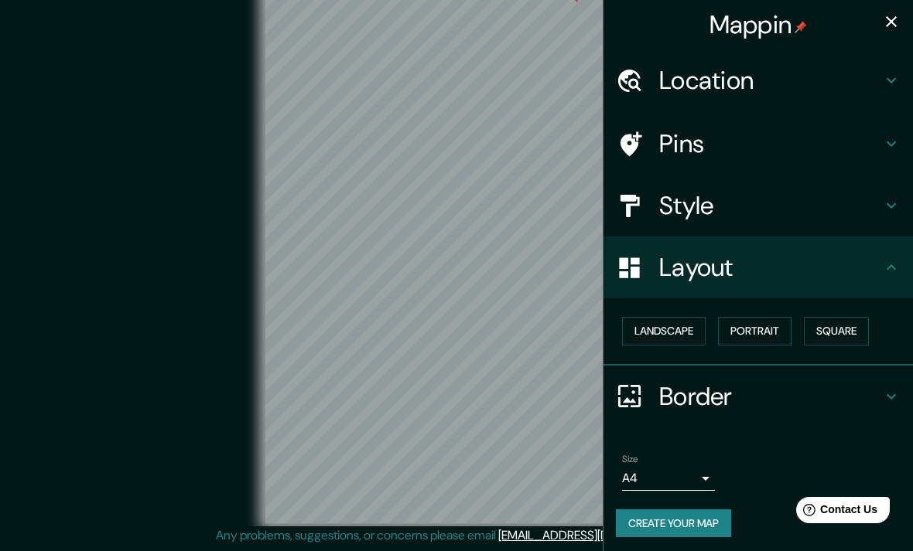
click at [837, 330] on button "Square" at bounding box center [836, 331] width 65 height 29
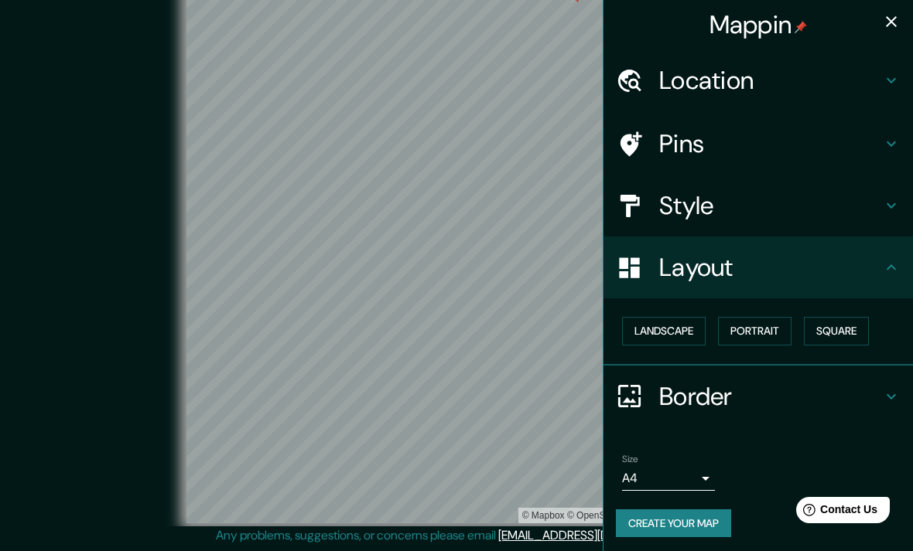
click at [893, 19] on icon "button" at bounding box center [891, 21] width 11 height 11
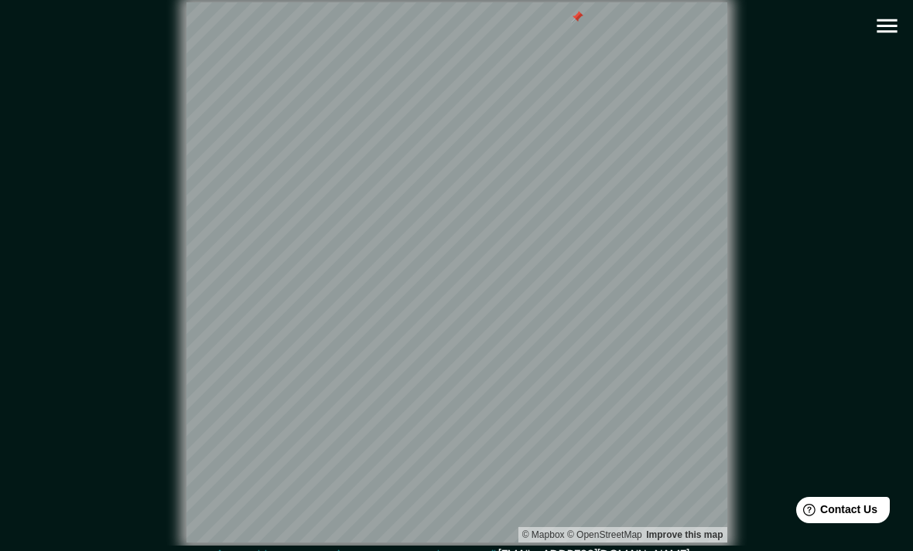
click at [891, 13] on icon "button" at bounding box center [886, 25] width 27 height 27
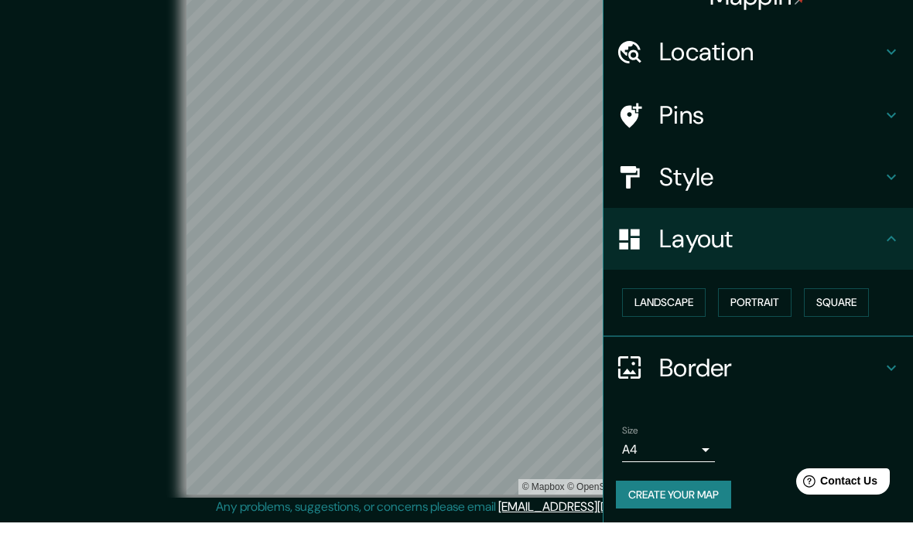
scroll to position [14, 0]
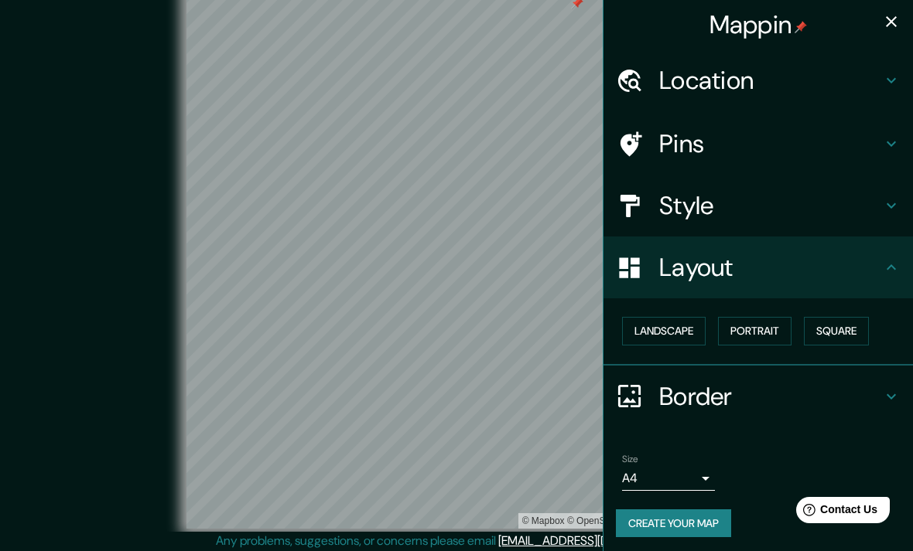
click at [872, 393] on h4 "Border" at bounding box center [770, 396] width 223 height 31
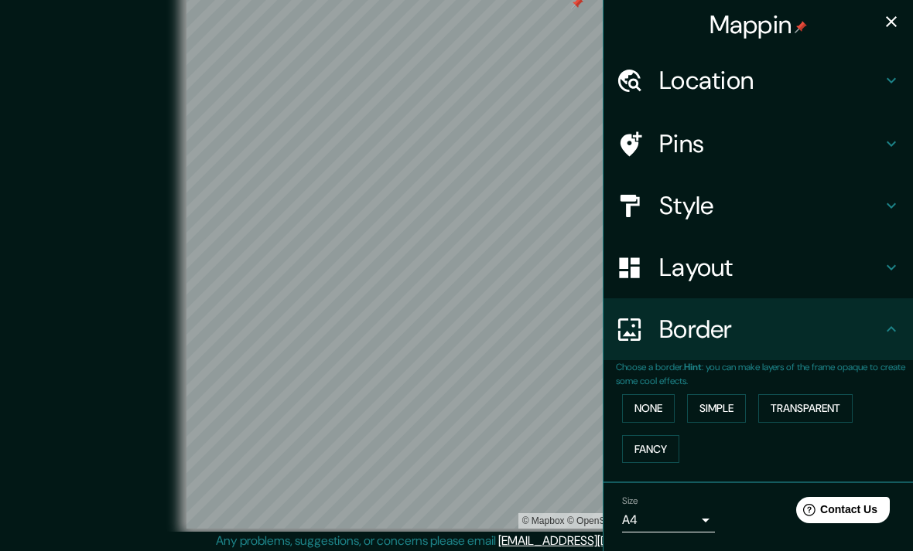
click at [723, 401] on button "Simple" at bounding box center [716, 408] width 59 height 29
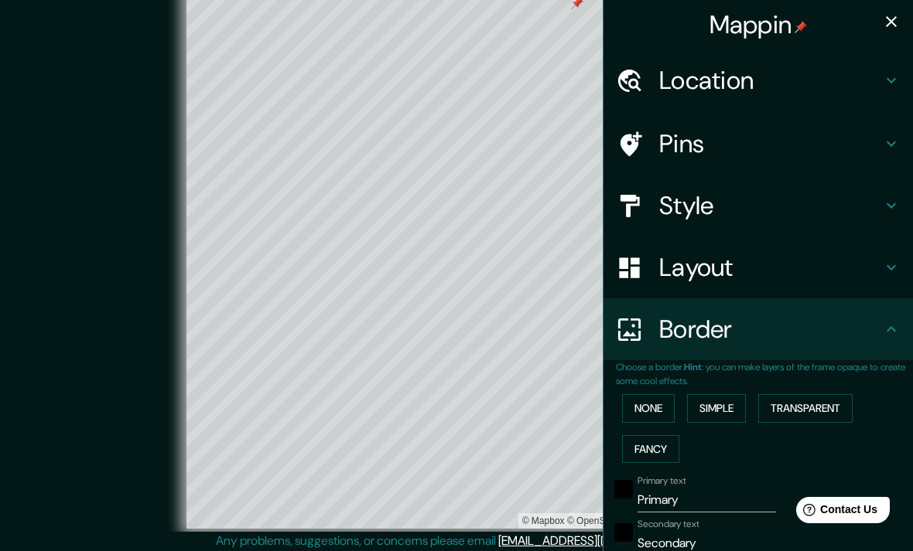
click at [811, 396] on button "Transparent" at bounding box center [805, 408] width 94 height 29
click at [648, 446] on button "Fancy" at bounding box center [650, 449] width 57 height 29
click at [729, 401] on button "Simple" at bounding box center [716, 408] width 59 height 29
click at [650, 398] on button "None" at bounding box center [648, 408] width 53 height 29
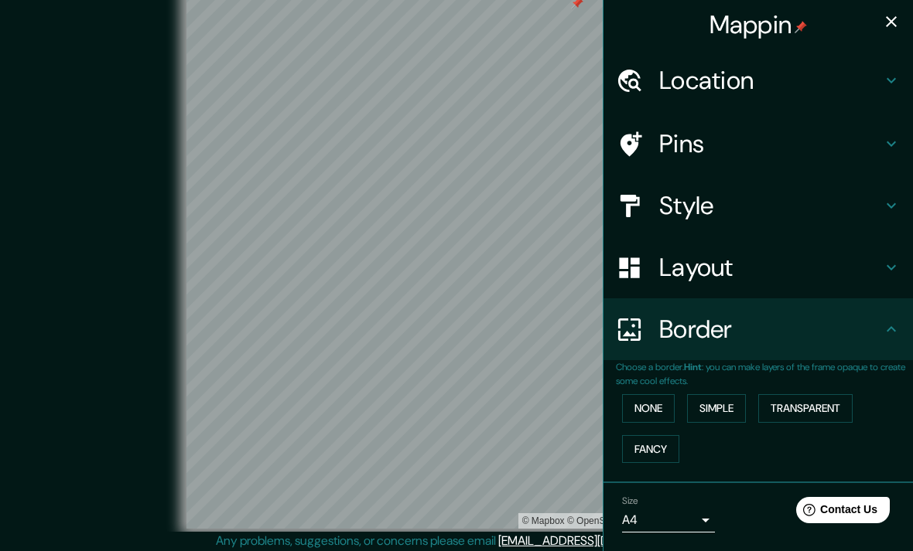
click at [647, 405] on button "None" at bounding box center [648, 408] width 53 height 29
click at [658, 437] on button "Fancy" at bounding box center [650, 449] width 57 height 29
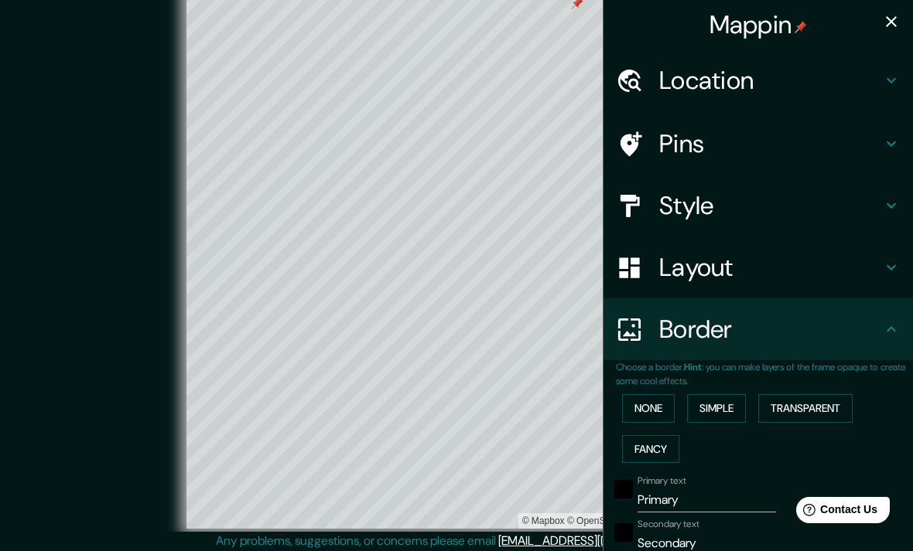
click at [647, 409] on button "None" at bounding box center [648, 408] width 53 height 29
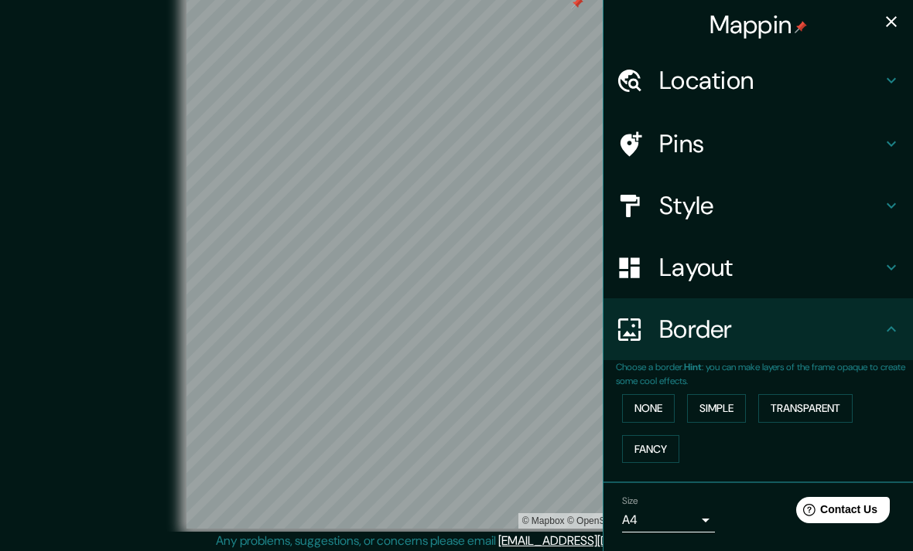
click at [97, 411] on div "© Mapbox © OpenStreetMap Improve this map" at bounding box center [456, 259] width 821 height 497
click at [880, 19] on button "button" at bounding box center [891, 21] width 31 height 31
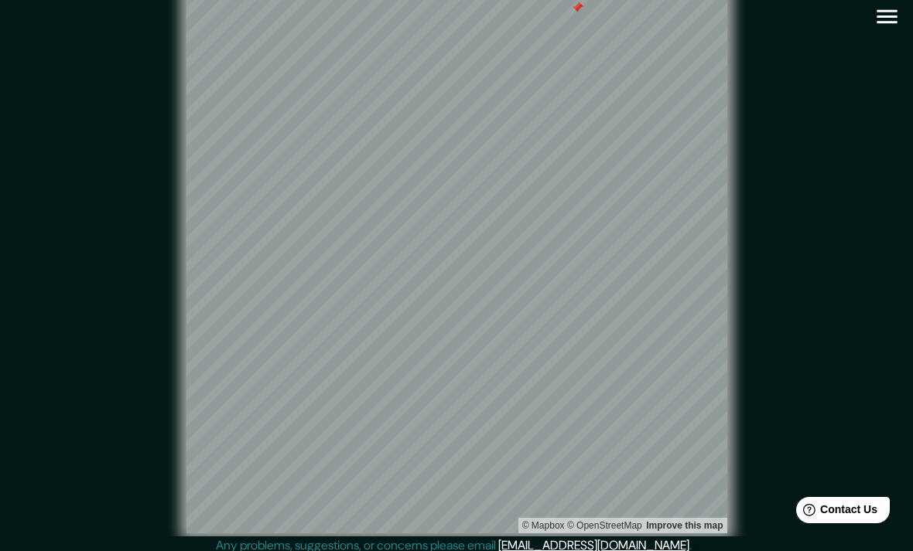
scroll to position [0, 0]
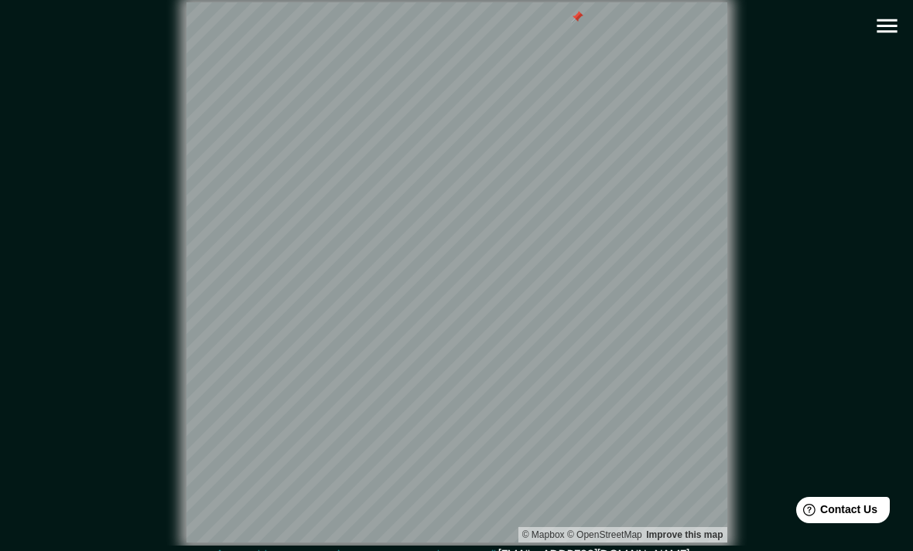
click at [886, 25] on icon "button" at bounding box center [886, 25] width 27 height 27
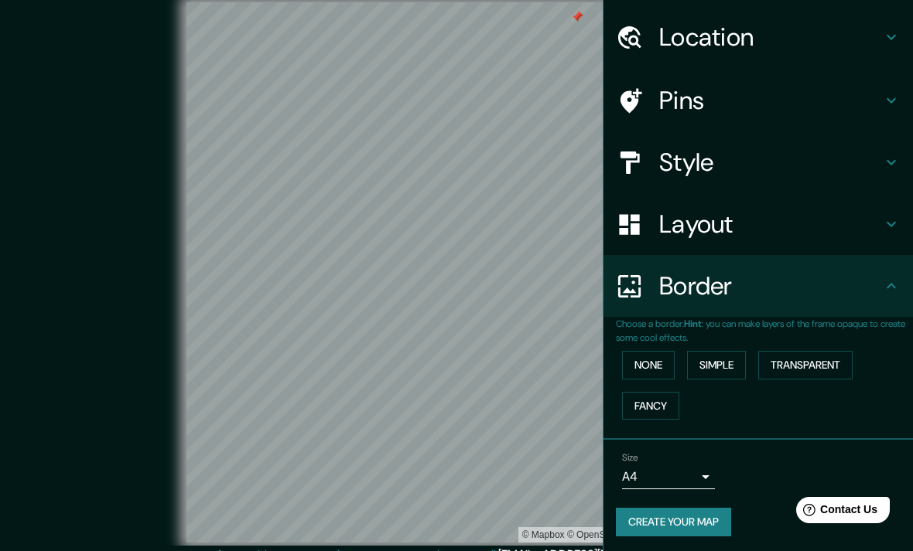
scroll to position [42, 0]
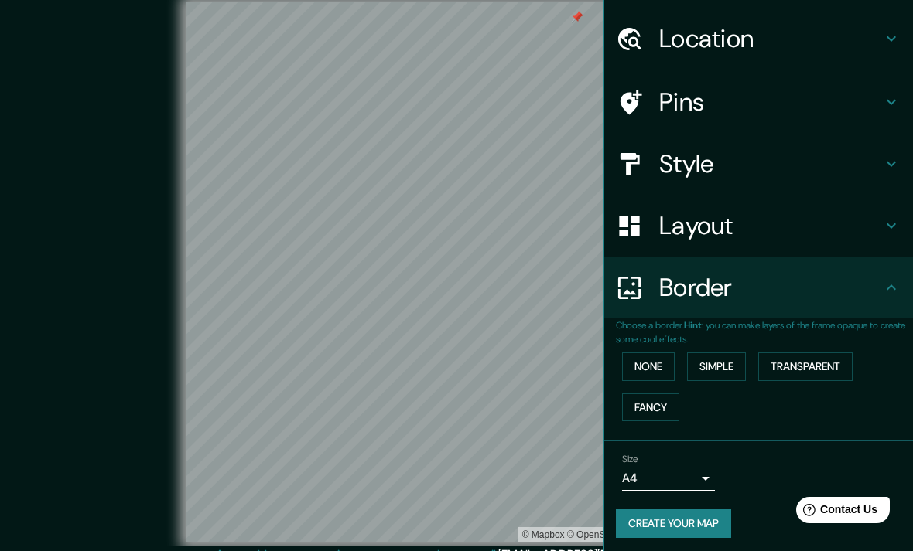
click at [719, 522] on button "Create your map" at bounding box center [673, 524] width 115 height 29
click at [706, 524] on div "Create your map" at bounding box center [758, 524] width 285 height 29
click at [712, 510] on button "Create your map" at bounding box center [673, 524] width 115 height 29
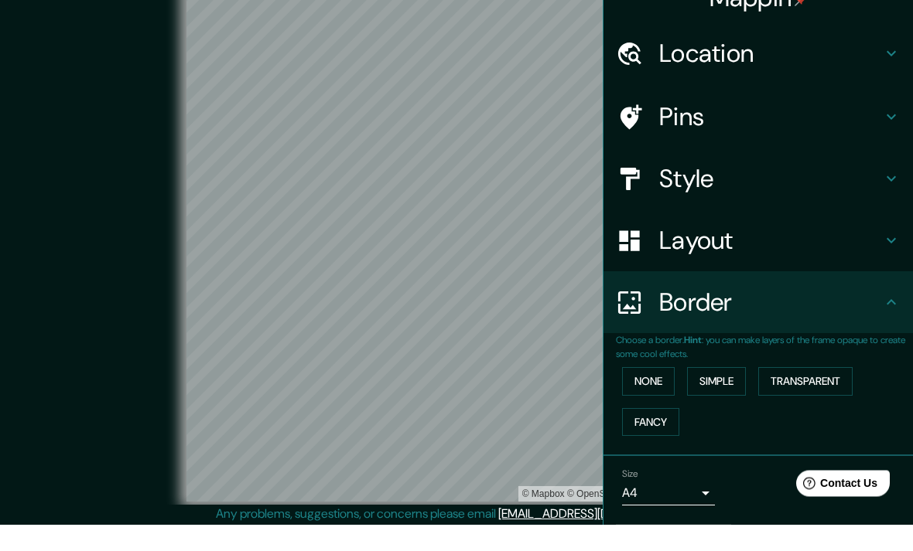
scroll to position [14, 0]
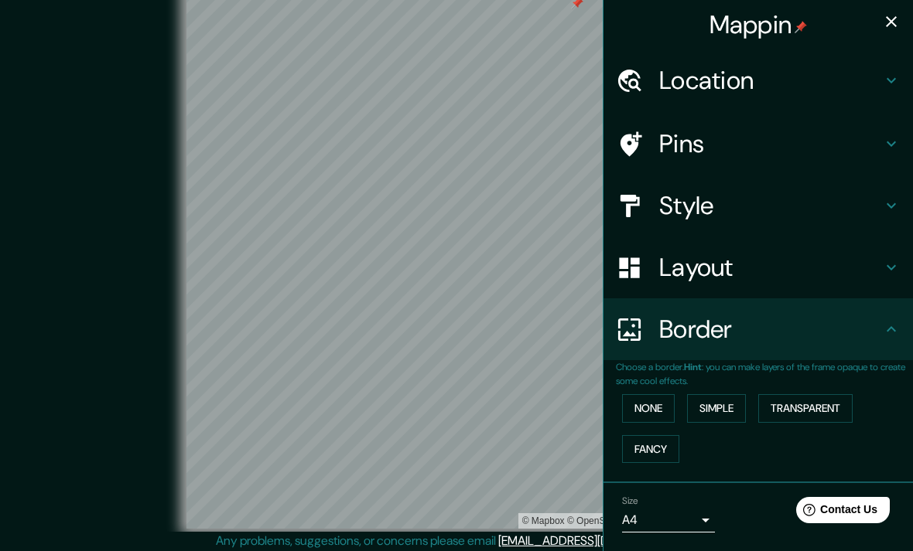
click at [696, 518] on body "Mappin Location Cali, Valle del Cauca, Colombia Pins Style Layout Border Choose…" at bounding box center [456, 261] width 913 height 551
click at [688, 536] on li "A3" at bounding box center [668, 541] width 93 height 28
click at [700, 512] on body "Mappin Location Cali, Valle del Cauca, Colombia Pins Style Layout Border Choose…" at bounding box center [456, 261] width 913 height 551
click at [693, 511] on li "A4" at bounding box center [668, 513] width 93 height 28
type input "single"
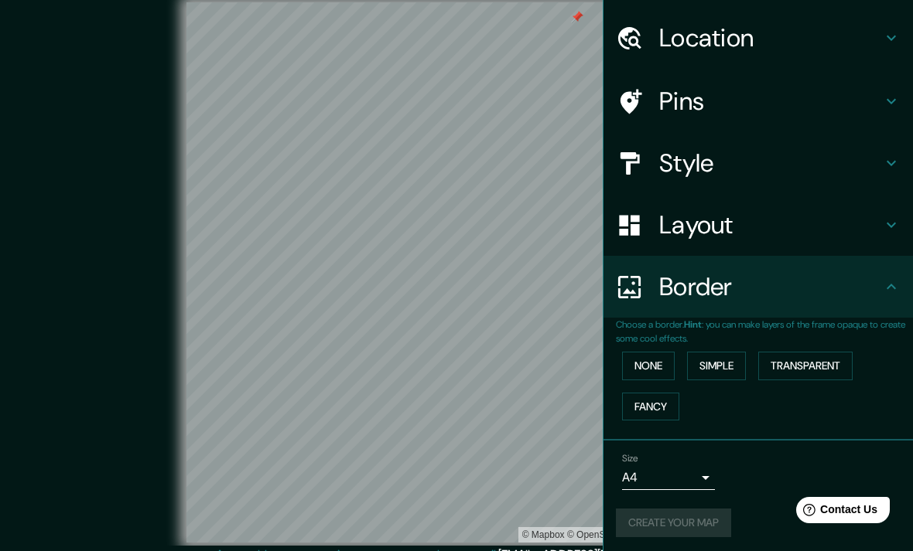
scroll to position [42, 0]
click at [698, 516] on div "Create your map" at bounding box center [758, 524] width 285 height 29
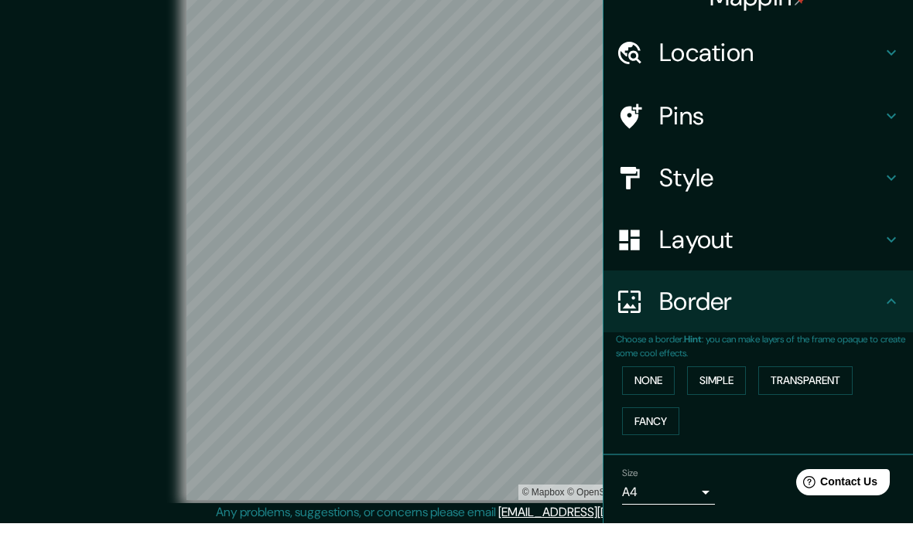
scroll to position [14, 0]
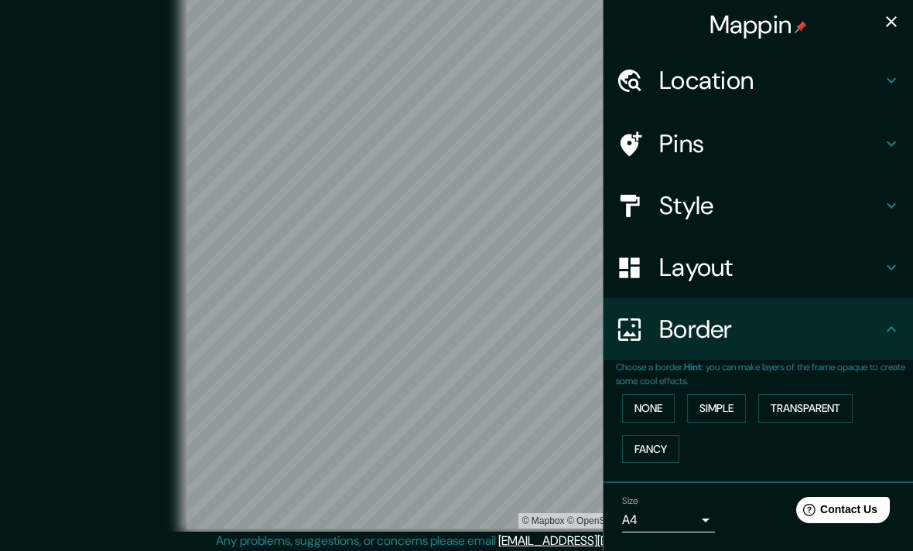
click at [841, 135] on h4 "Pins" at bounding box center [770, 143] width 223 height 31
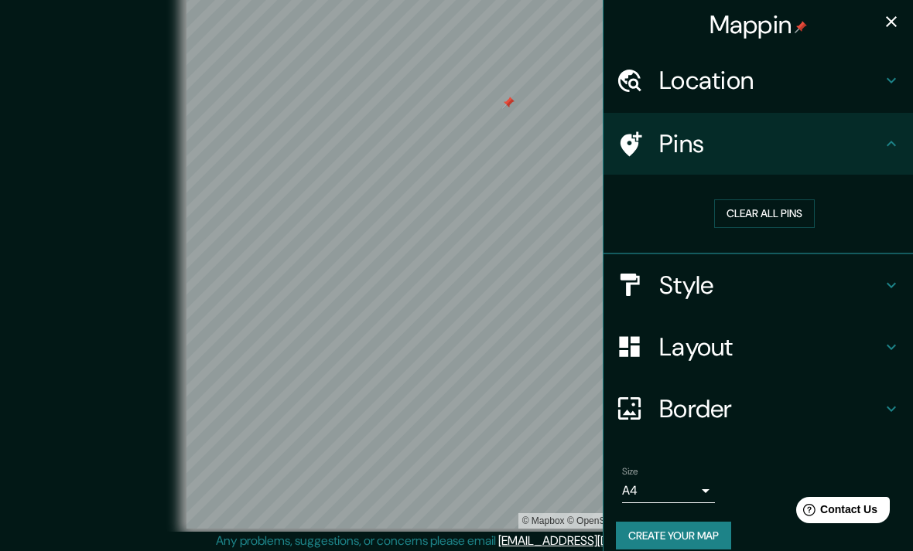
click at [790, 194] on div "Clear all pins" at bounding box center [764, 213] width 297 height 53
click at [795, 211] on button "Clear all pins" at bounding box center [764, 214] width 101 height 29
click at [88, 405] on div "© Mapbox © OpenStreetMap Improve this map" at bounding box center [456, 259] width 821 height 497
click at [883, 28] on icon "button" at bounding box center [891, 21] width 19 height 19
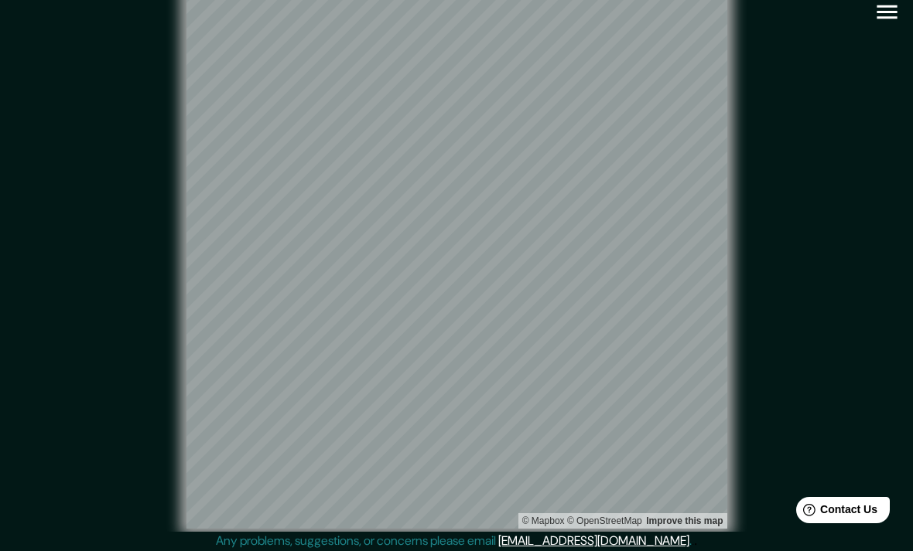
click at [889, 22] on icon "button" at bounding box center [886, 11] width 27 height 27
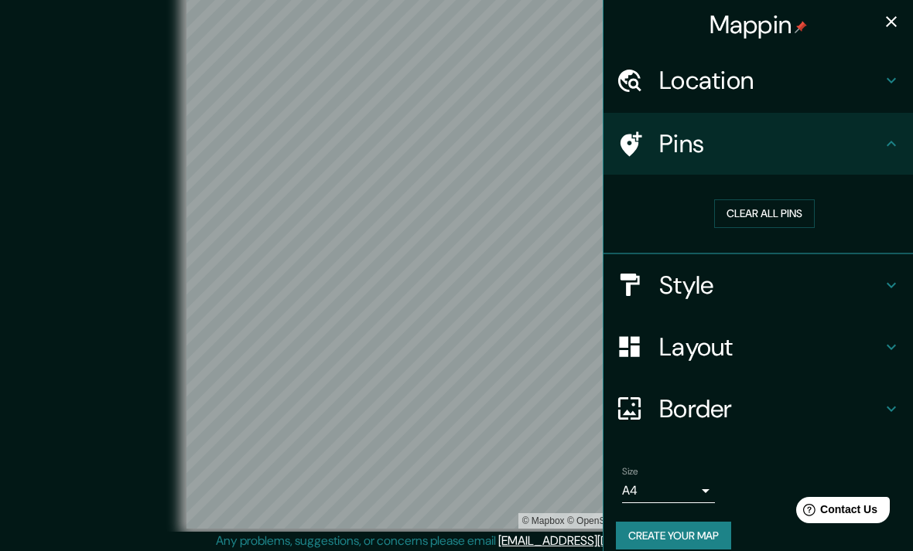
click at [63, 488] on div "© Mapbox © OpenStreetMap Improve this map" at bounding box center [456, 259] width 821 height 497
click at [879, 21] on button "button" at bounding box center [891, 21] width 31 height 31
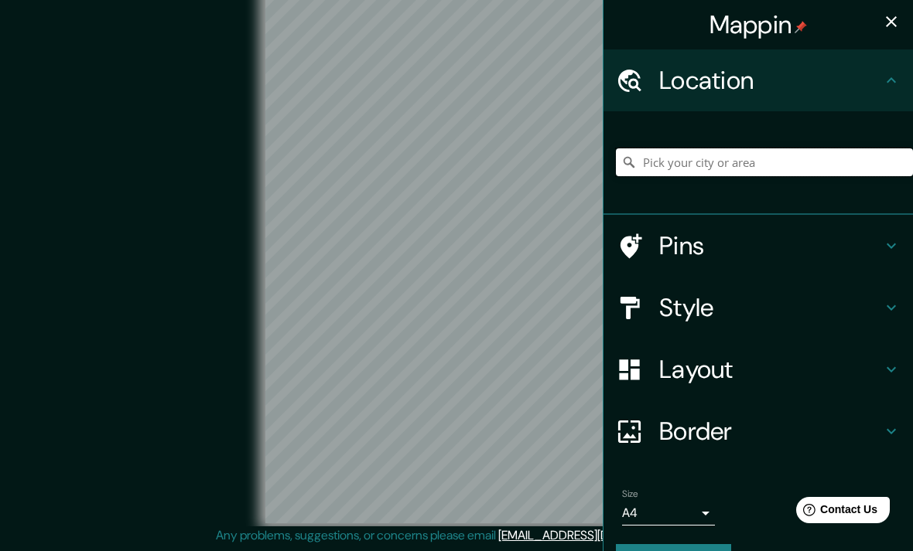
click at [738, 149] on input "Pick your city or area" at bounding box center [764, 163] width 297 height 28
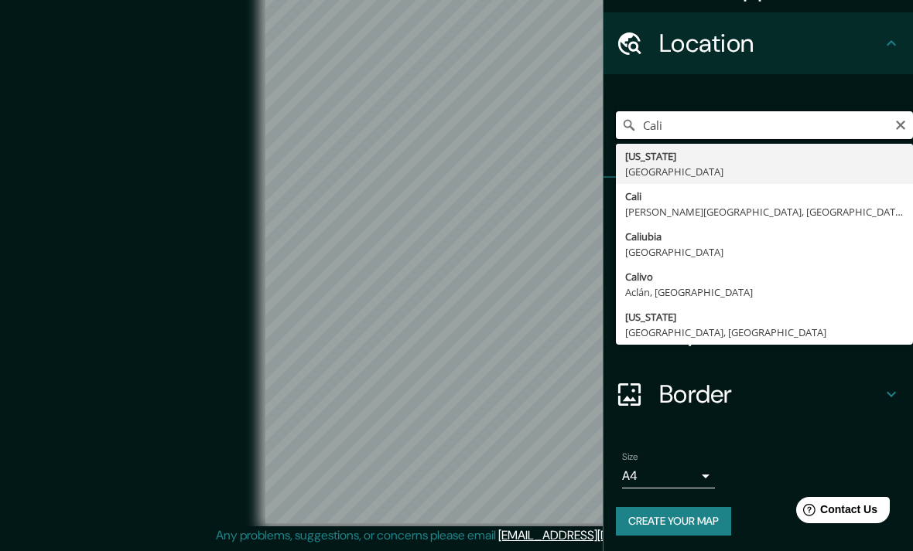
scroll to position [36, 0]
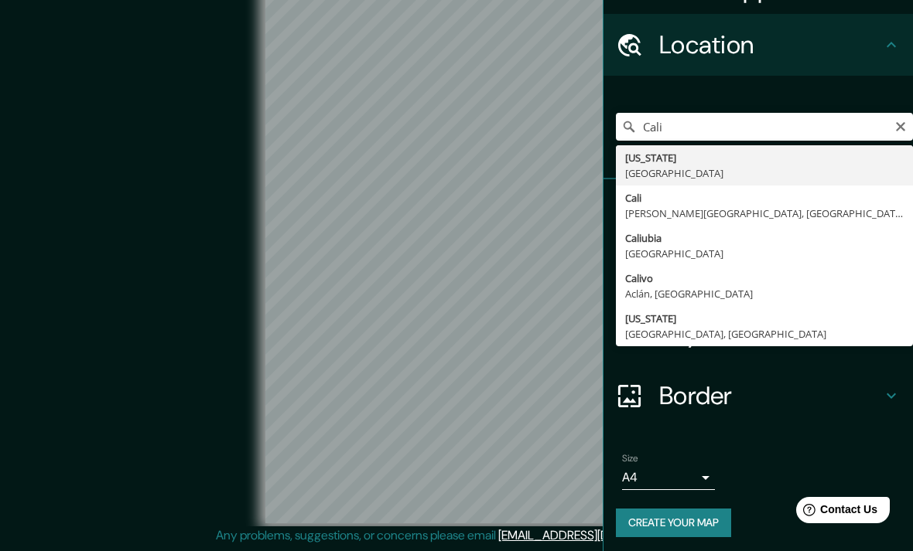
type input "[GEOGRAPHIC_DATA], [PERSON_NAME][GEOGRAPHIC_DATA], [GEOGRAPHIC_DATA]"
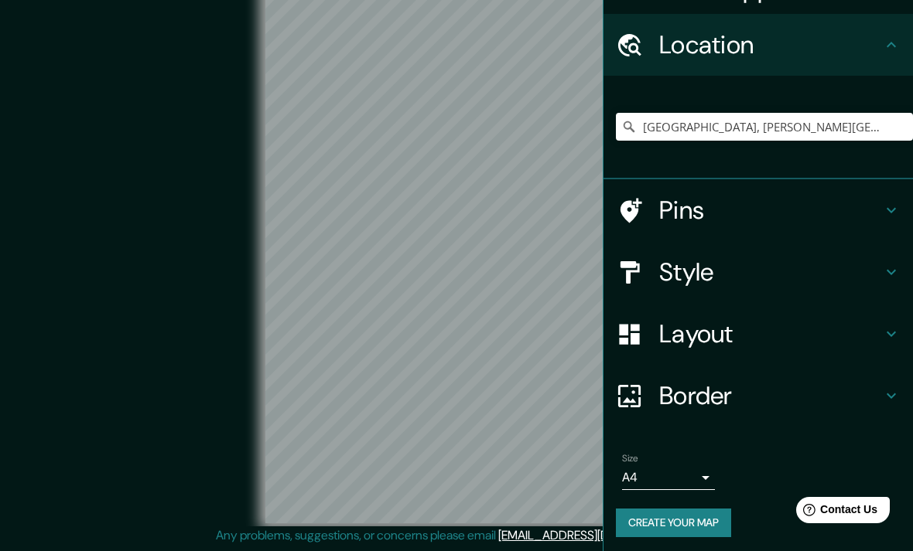
click at [140, 88] on div "© Mapbox © OpenStreetMap Improve this map" at bounding box center [456, 253] width 821 height 497
click at [872, 329] on h4 "Layout" at bounding box center [770, 334] width 223 height 31
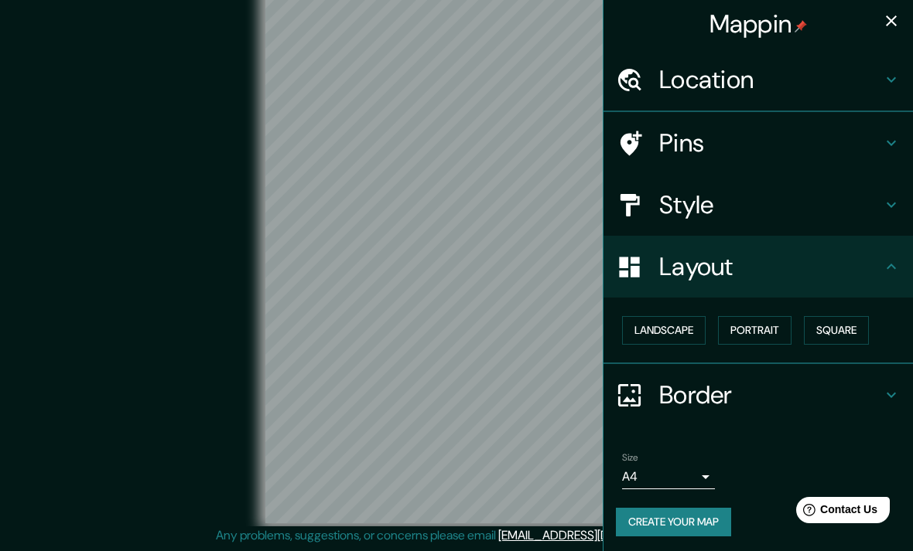
scroll to position [0, 0]
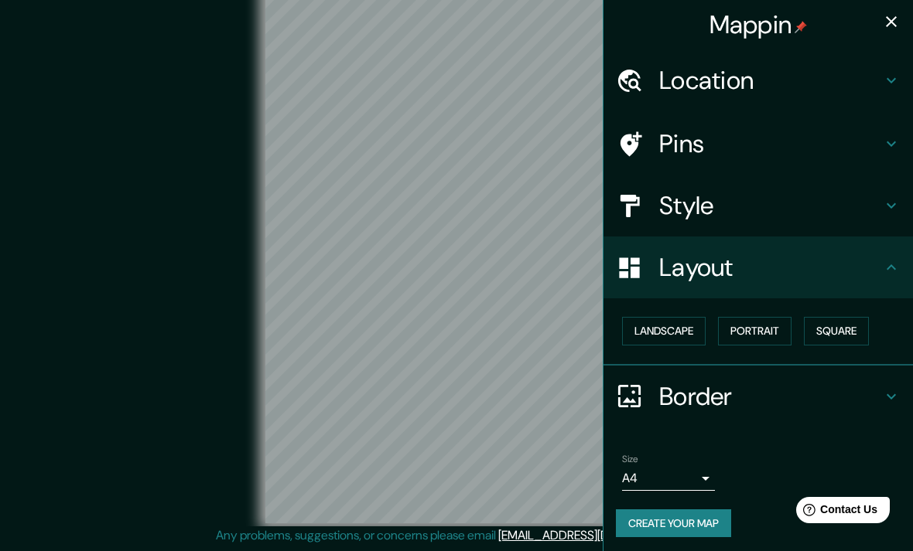
click at [686, 317] on button "Landscape" at bounding box center [664, 331] width 84 height 29
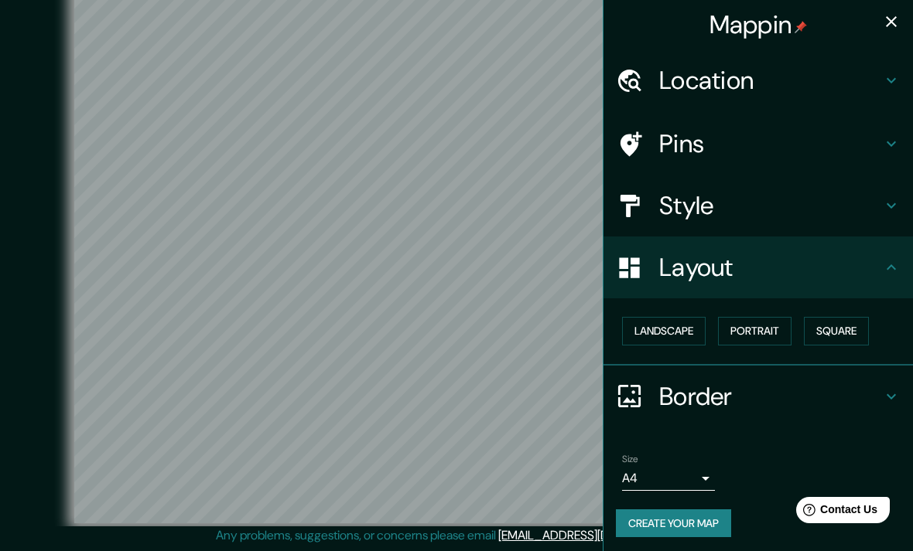
click at [765, 326] on button "Portrait" at bounding box center [754, 331] width 73 height 29
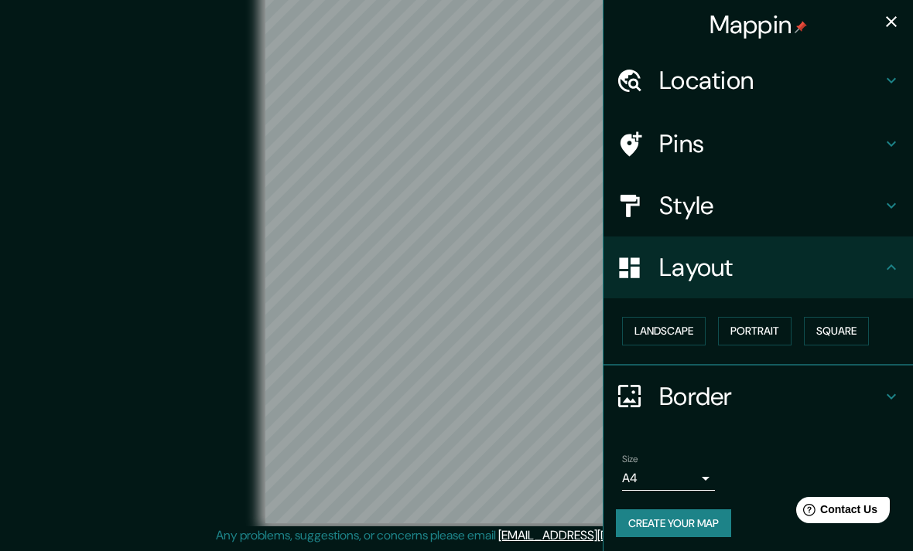
click at [837, 328] on button "Square" at bounding box center [836, 331] width 65 height 29
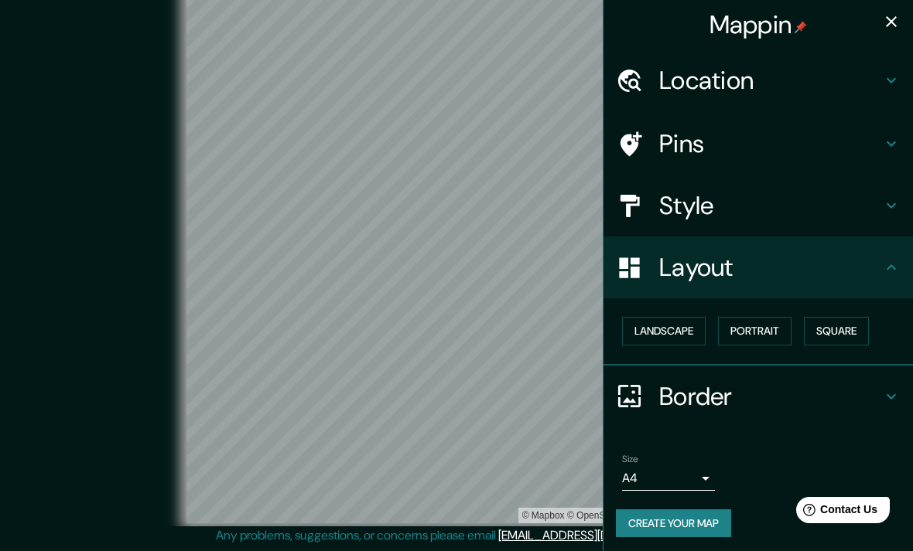
click at [701, 512] on button "Create your map" at bounding box center [673, 524] width 115 height 29
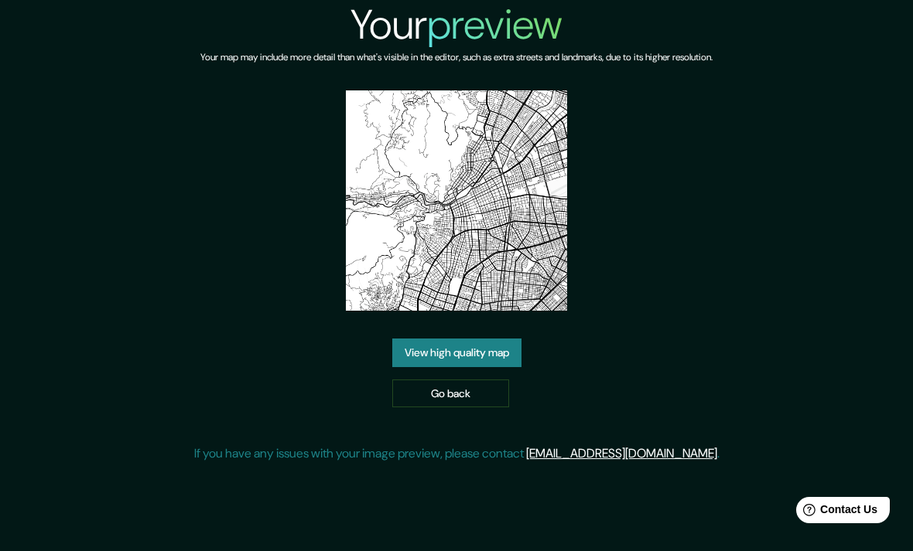
click at [496, 367] on link "View high quality map" at bounding box center [456, 353] width 129 height 29
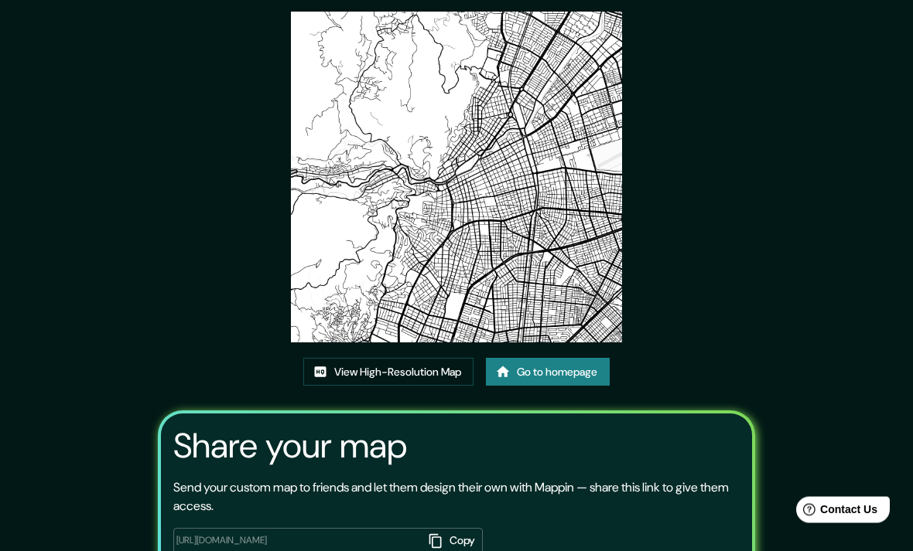
scroll to position [45, 0]
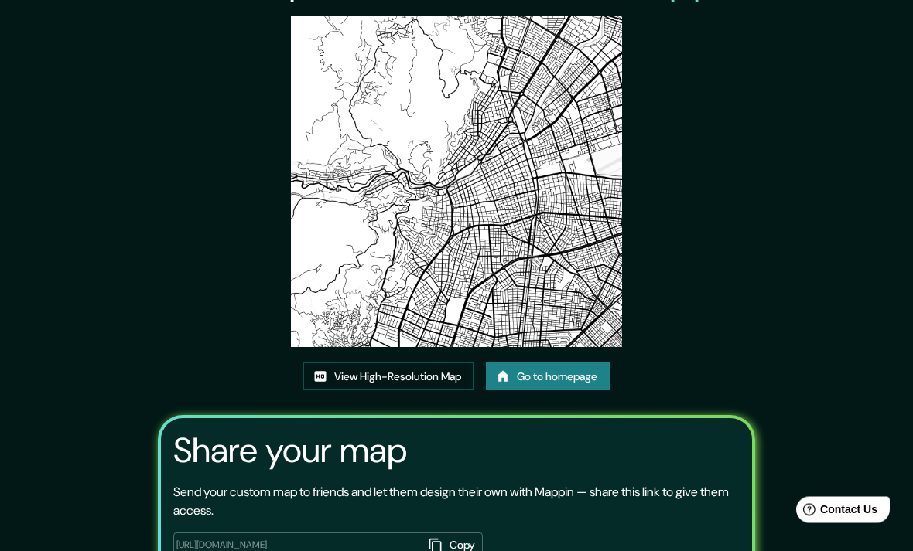
click at [434, 392] on link "View High-Resolution Map" at bounding box center [388, 378] width 170 height 29
